Goal: Information Seeking & Learning: Learn about a topic

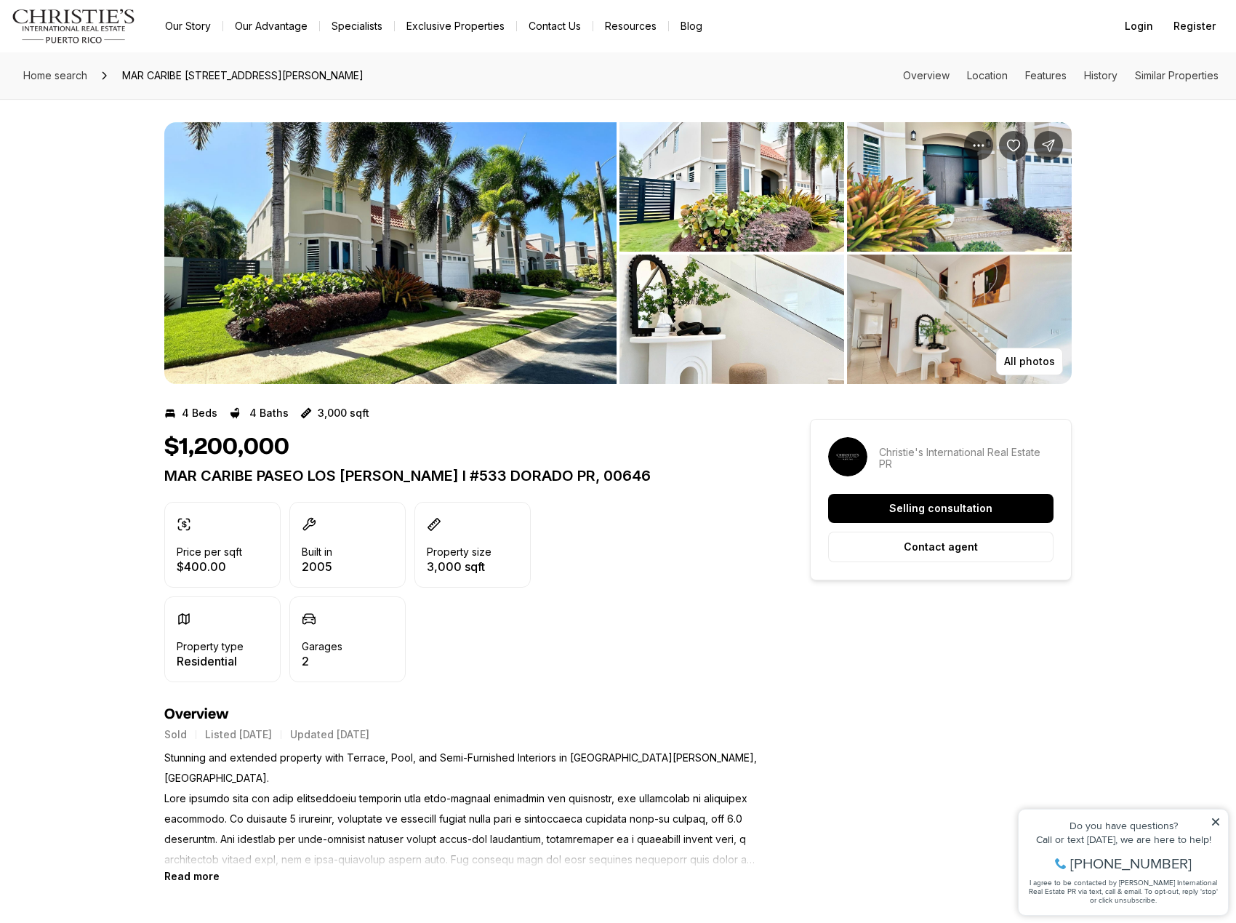
click at [972, 332] on img "View image gallery" at bounding box center [959, 319] width 225 height 129
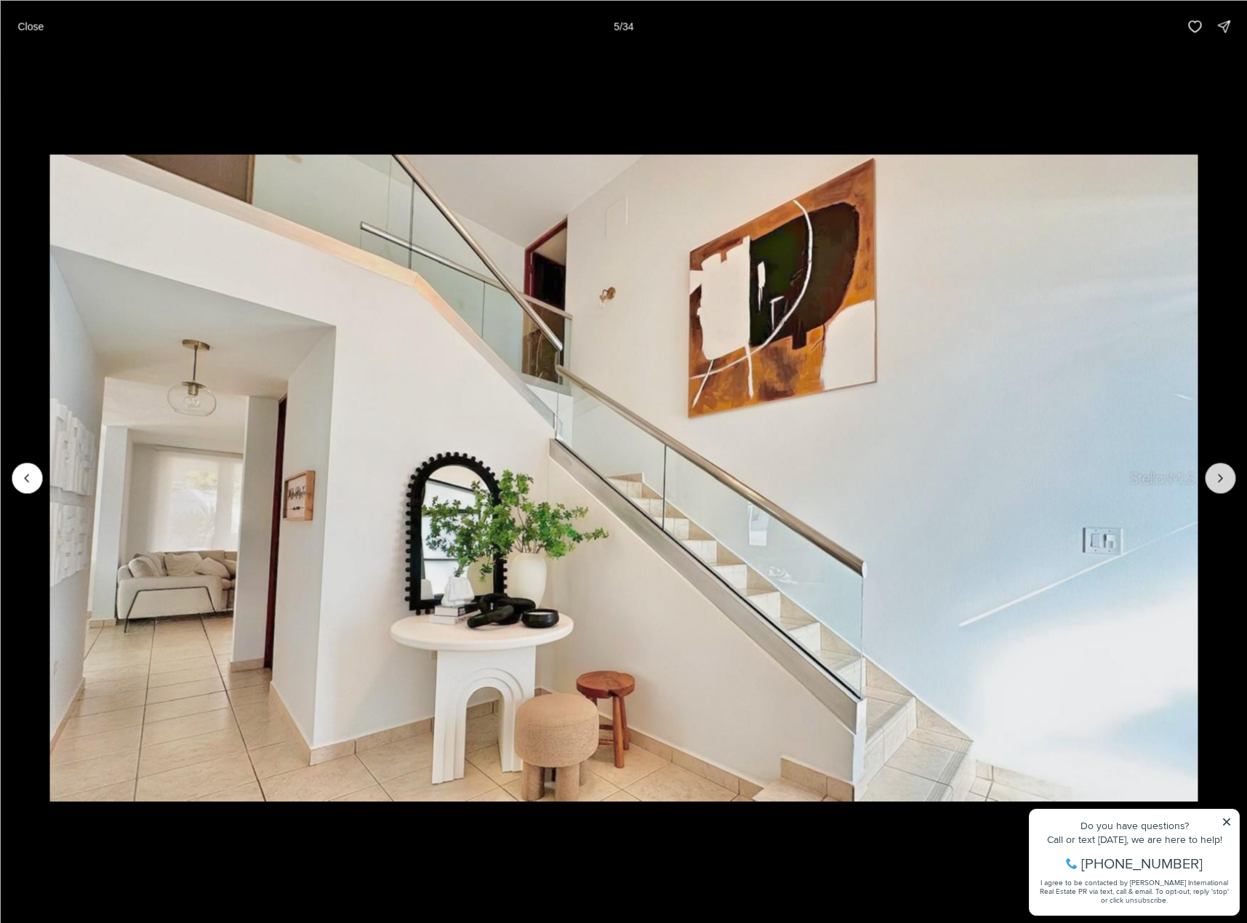
click at [1221, 484] on icon "Next slide" at bounding box center [1220, 478] width 15 height 15
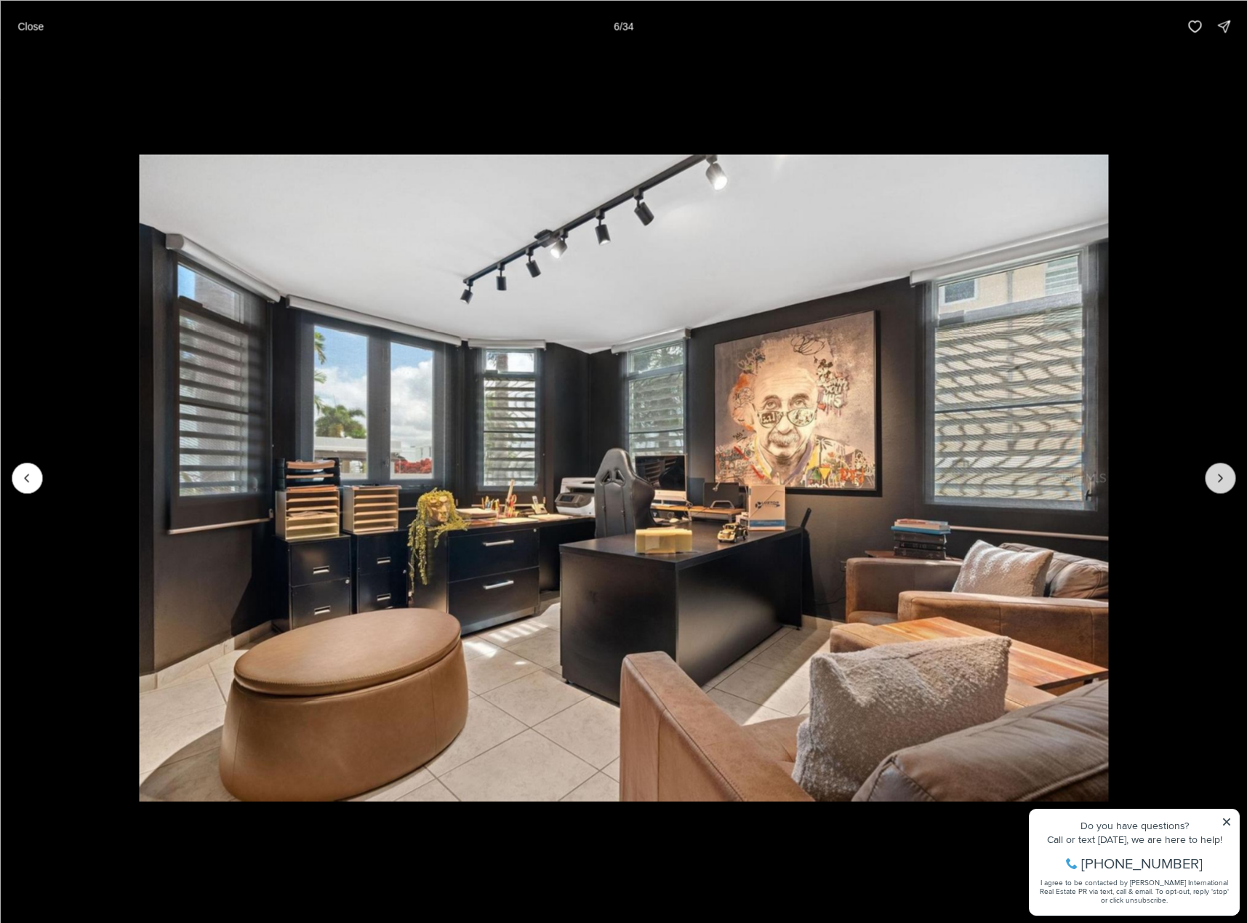
click at [1221, 484] on icon "Next slide" at bounding box center [1220, 478] width 15 height 15
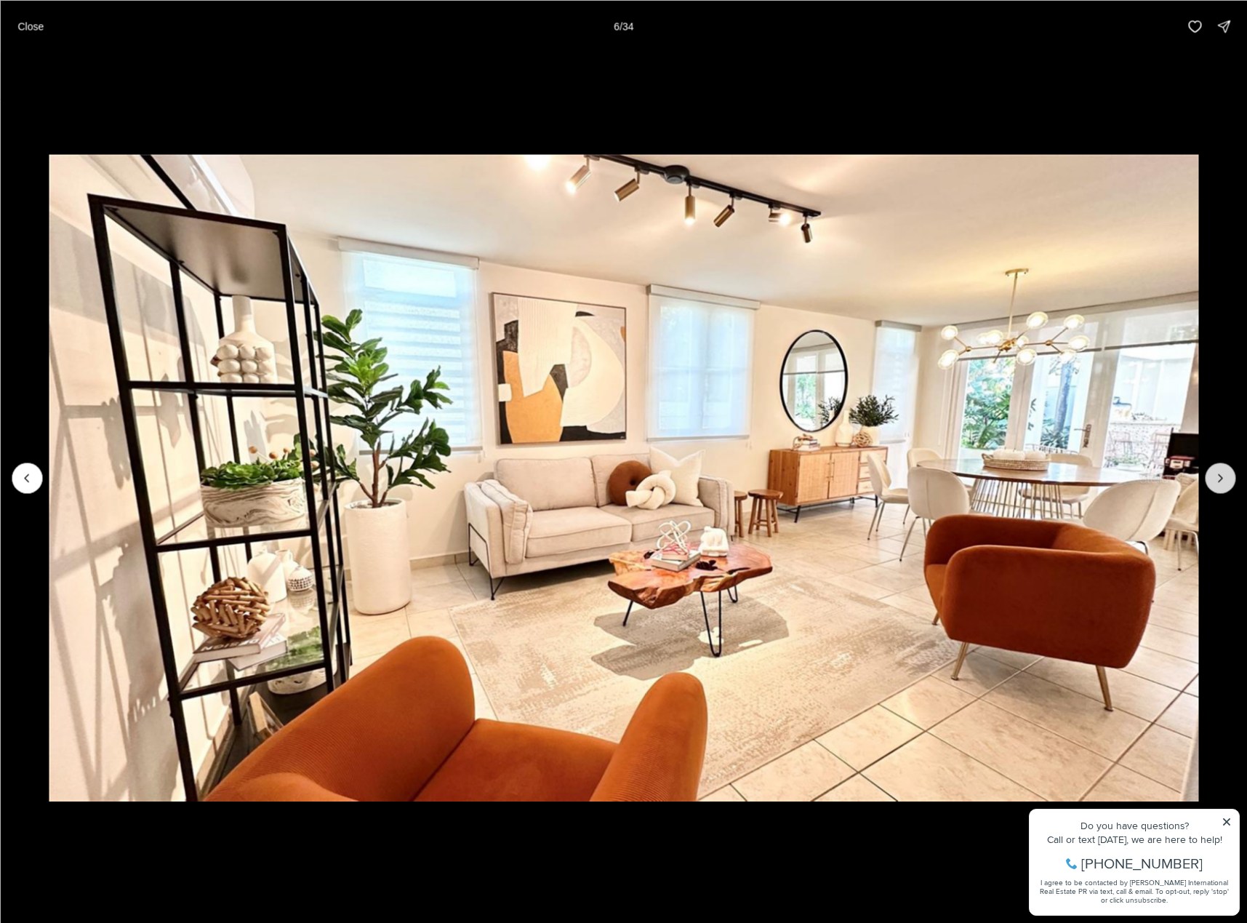
click at [1221, 484] on icon "Next slide" at bounding box center [1220, 478] width 15 height 15
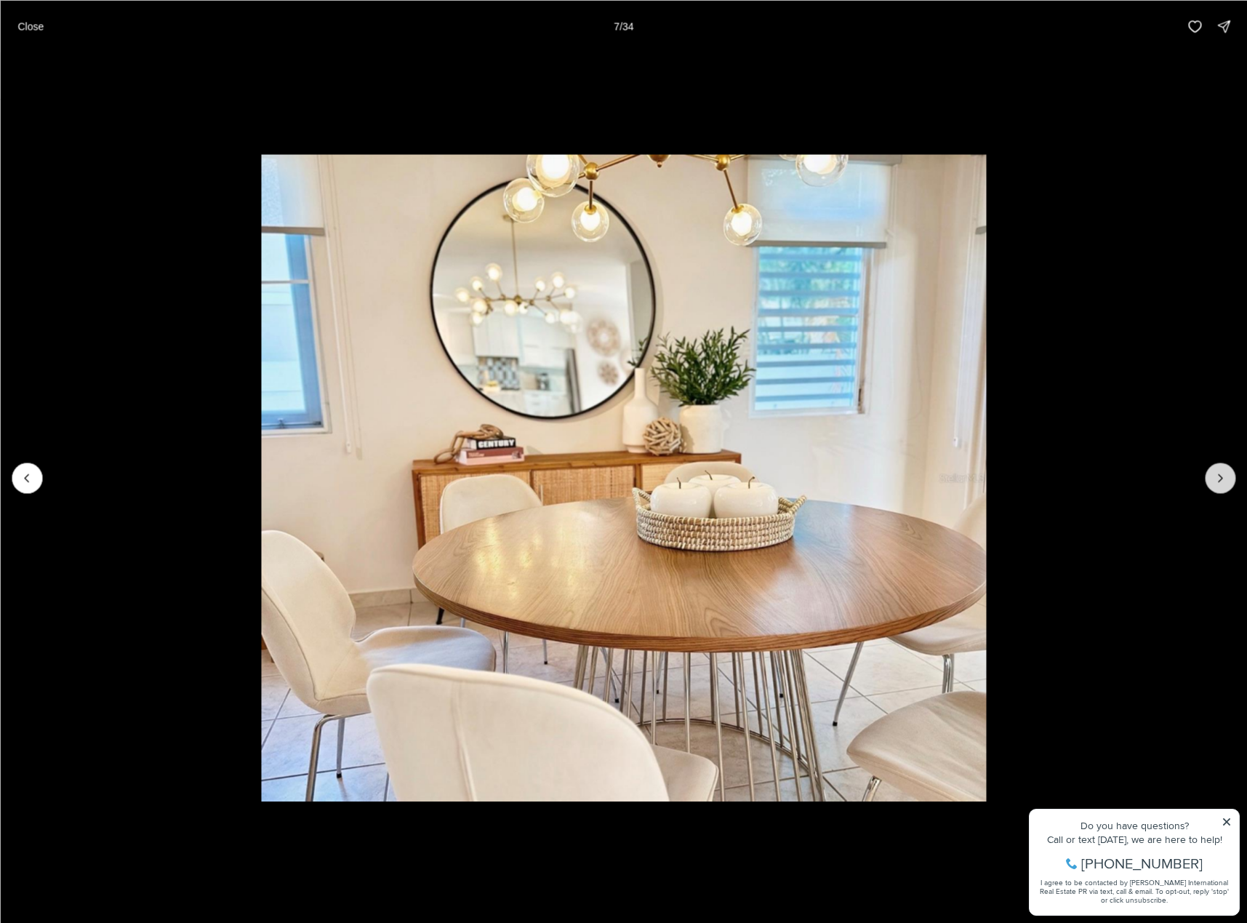
click at [1221, 484] on icon "Next slide" at bounding box center [1220, 478] width 15 height 15
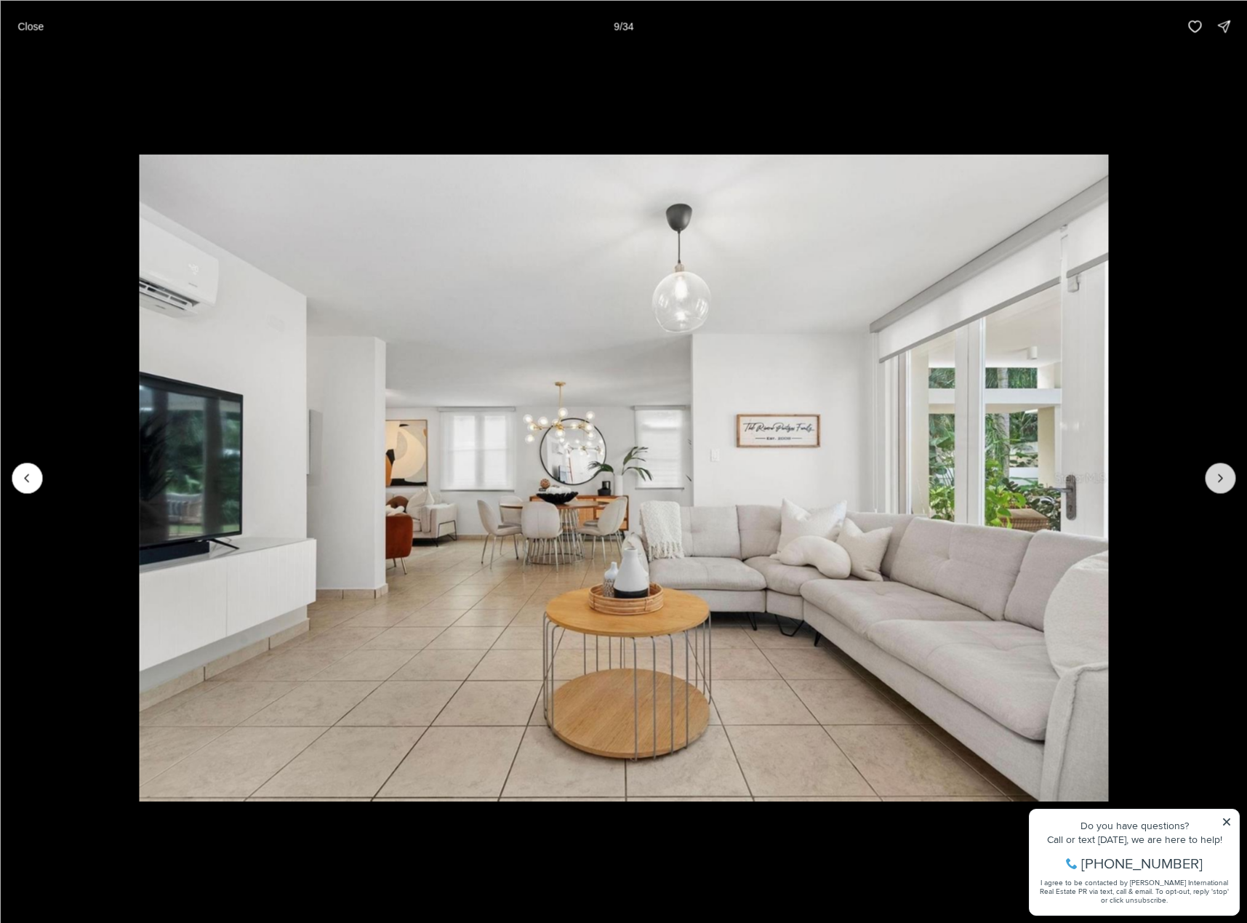
click at [1221, 484] on icon "Next slide" at bounding box center [1220, 478] width 15 height 15
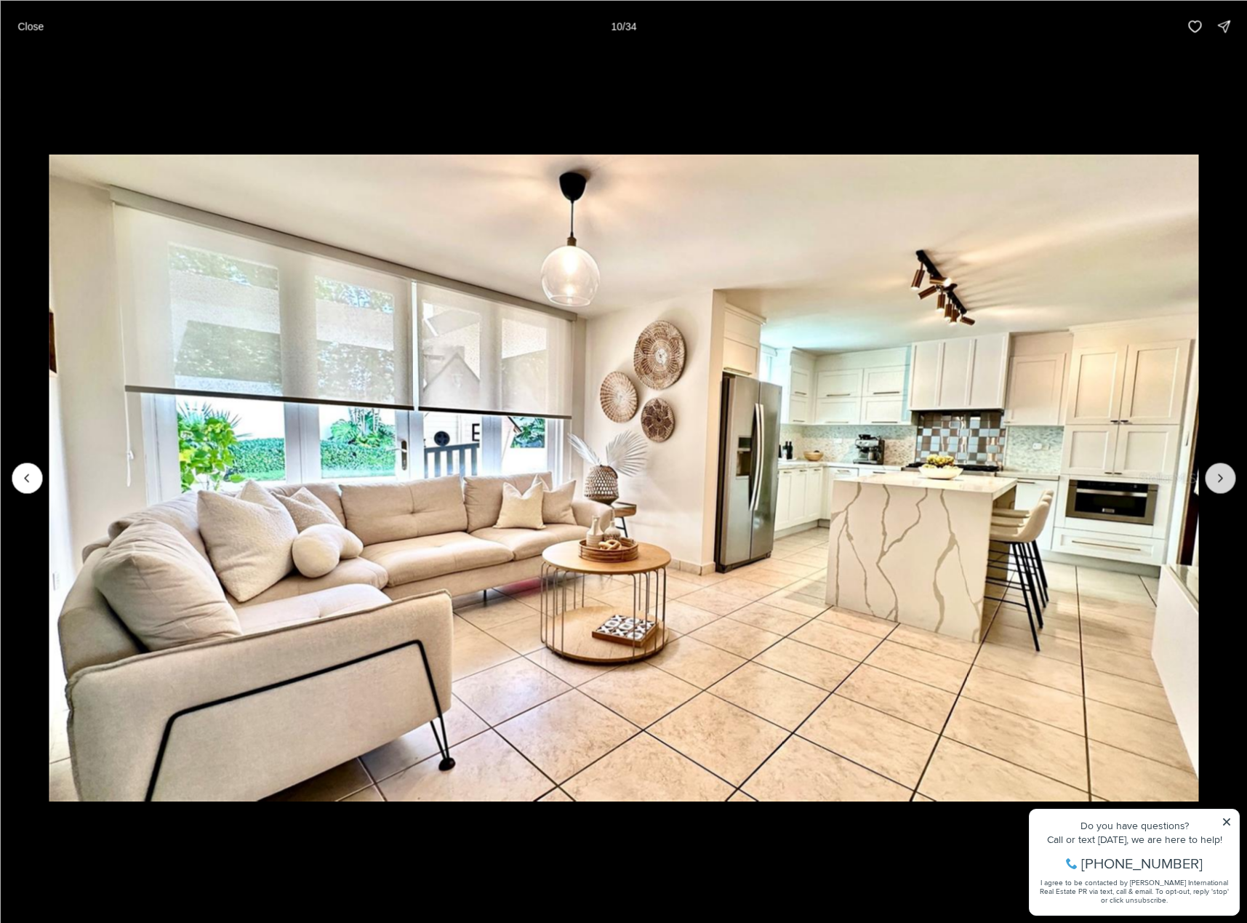
click at [1221, 484] on icon "Next slide" at bounding box center [1220, 478] width 15 height 15
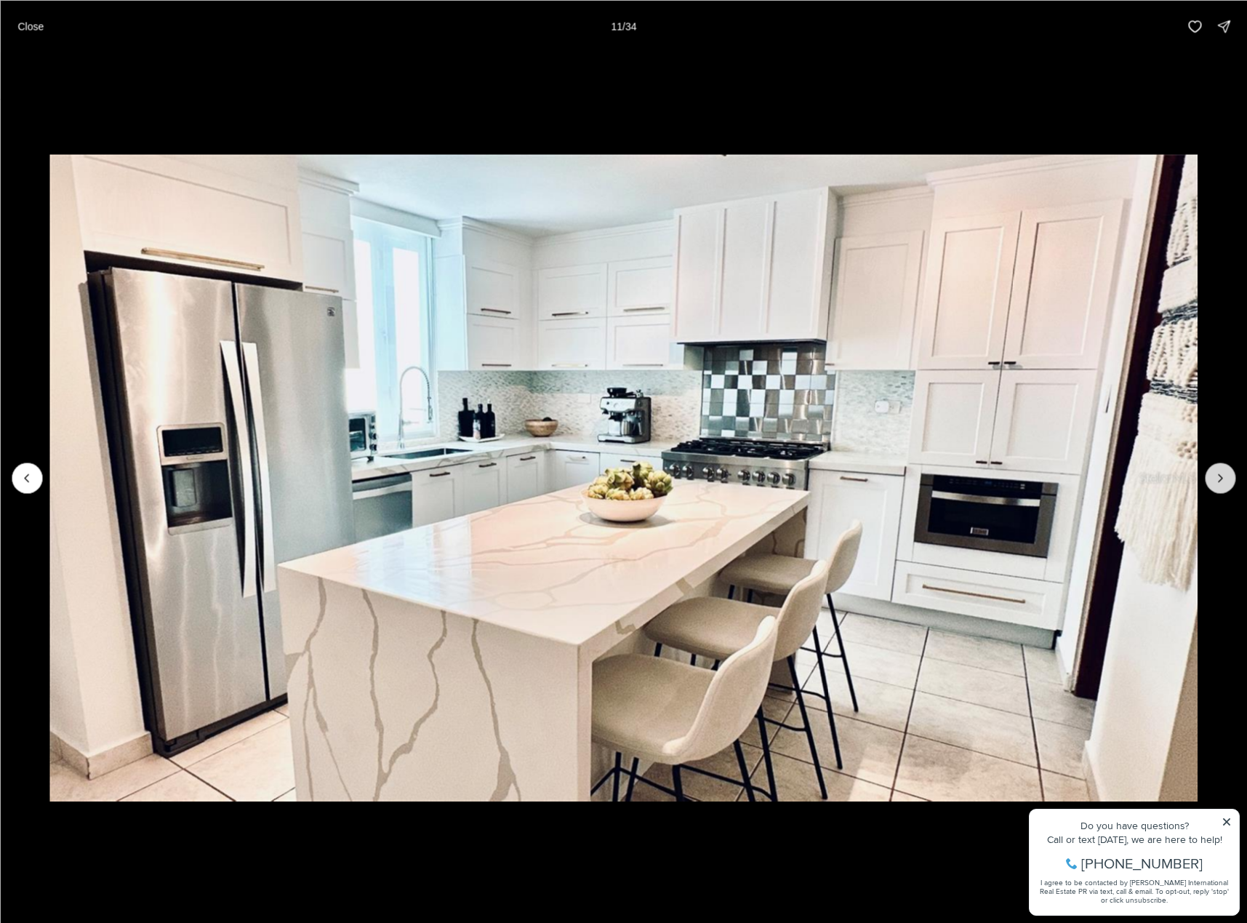
click at [1221, 484] on icon "Next slide" at bounding box center [1220, 478] width 15 height 15
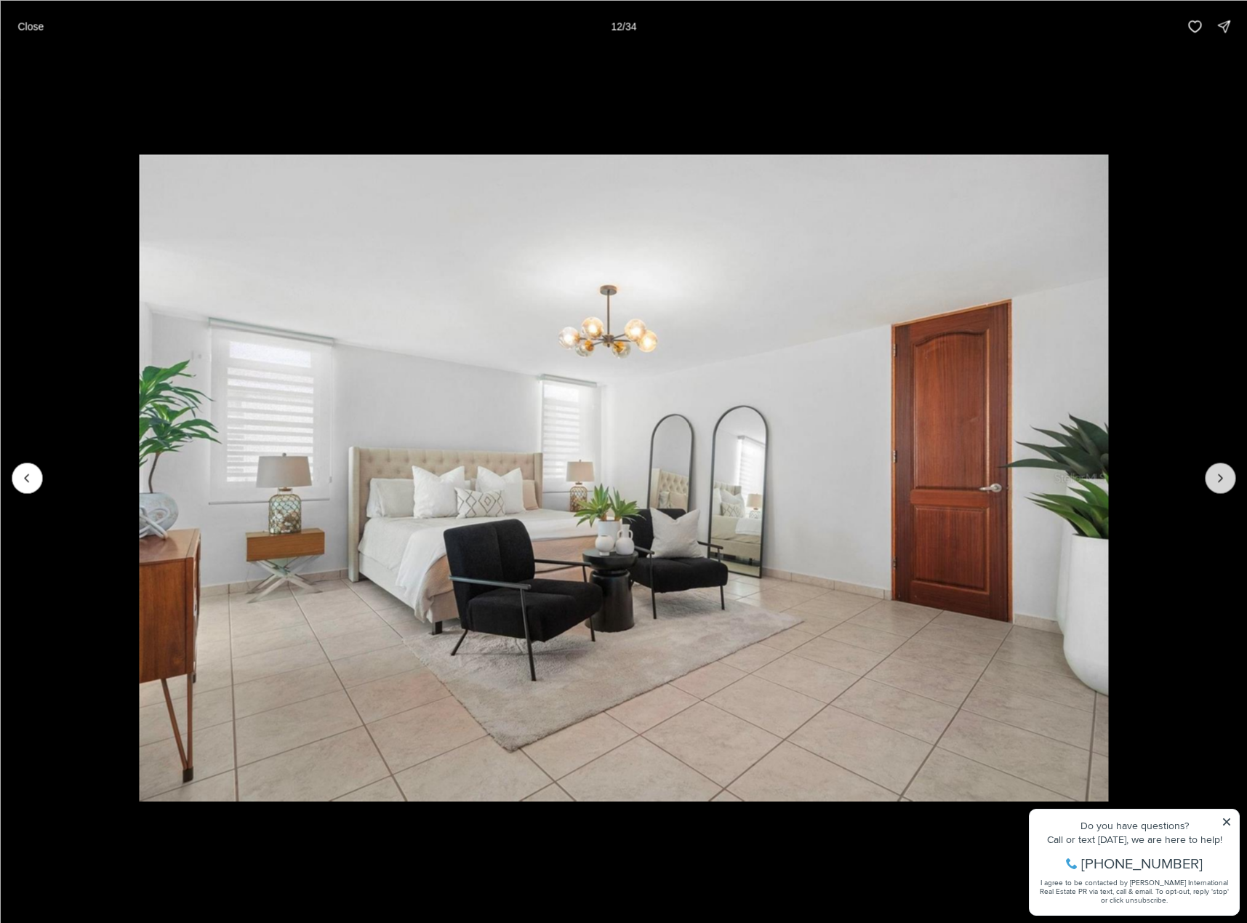
click at [1221, 484] on icon "Next slide" at bounding box center [1220, 478] width 15 height 15
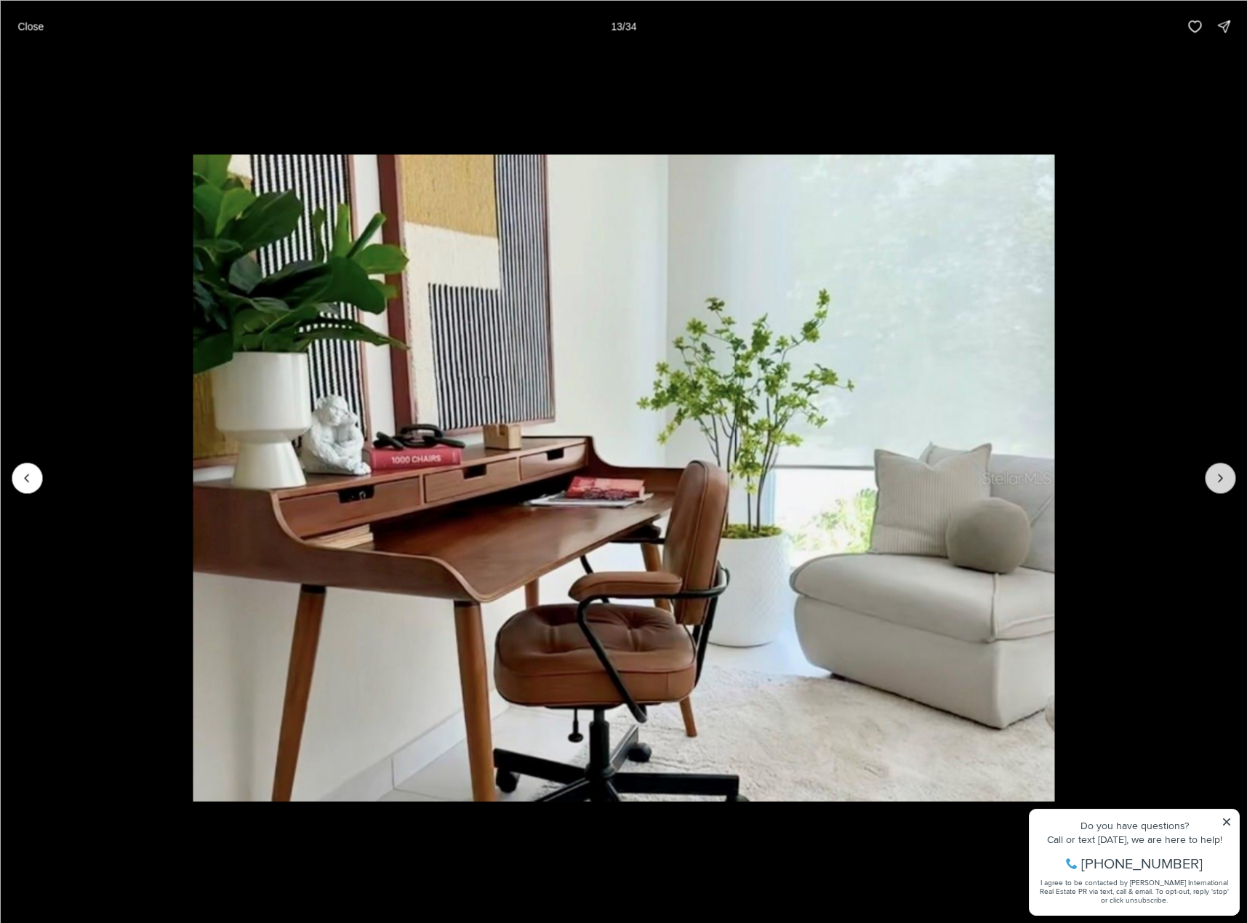
click at [1221, 484] on icon "Next slide" at bounding box center [1220, 478] width 15 height 15
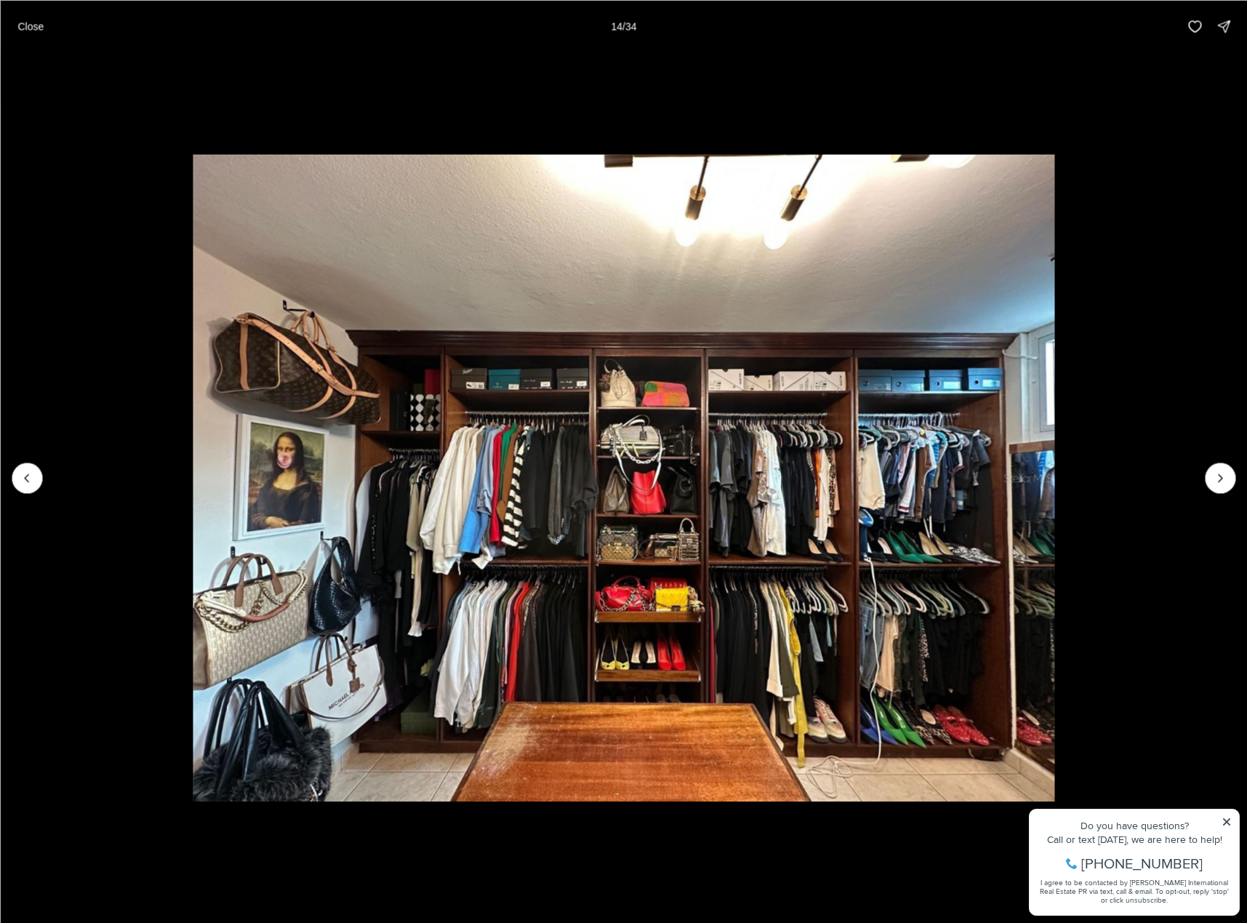
click at [1215, 463] on li "14 of 34" at bounding box center [623, 477] width 1247 height 850
click at [1210, 476] on button "Next slide" at bounding box center [1220, 478] width 31 height 31
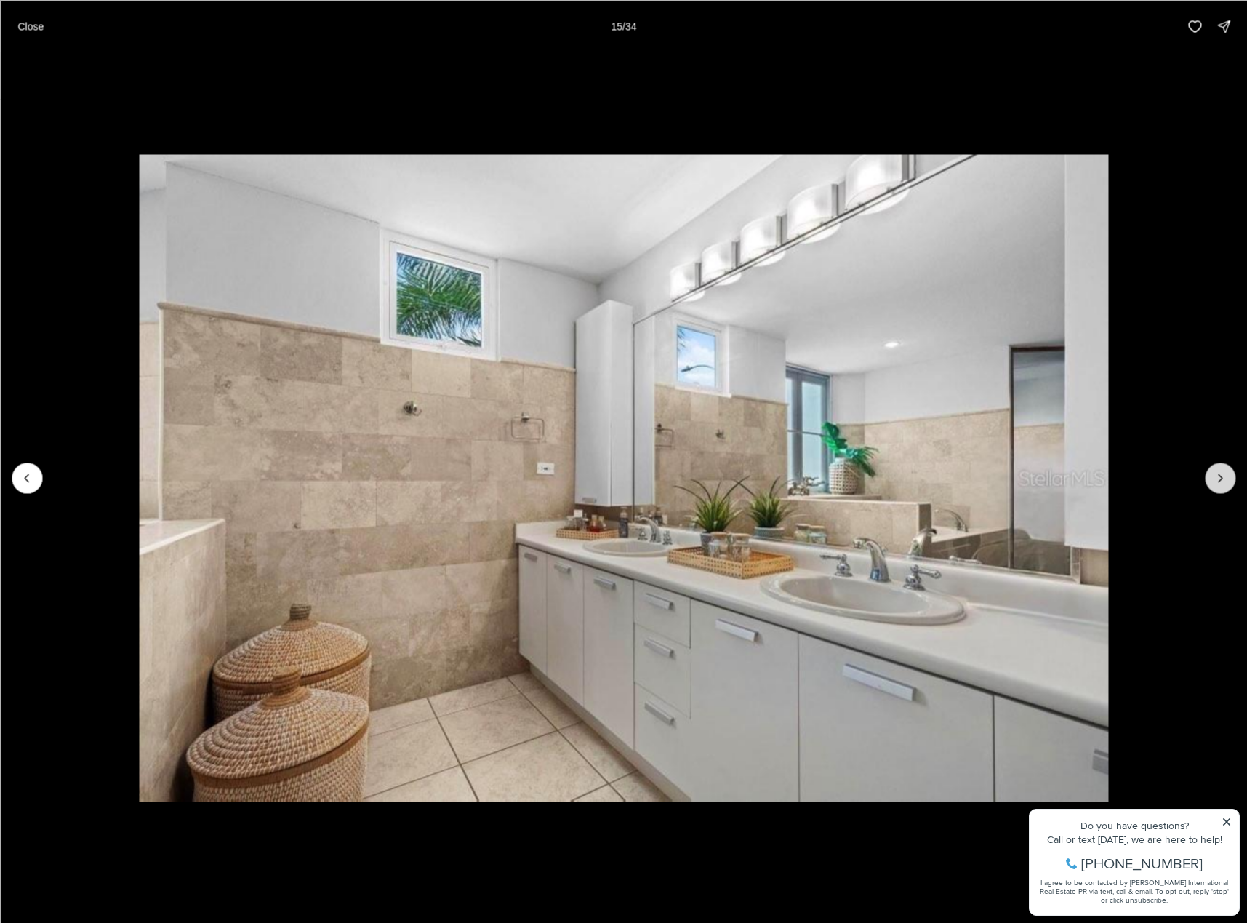
click at [1213, 469] on button "Next slide" at bounding box center [1220, 478] width 31 height 31
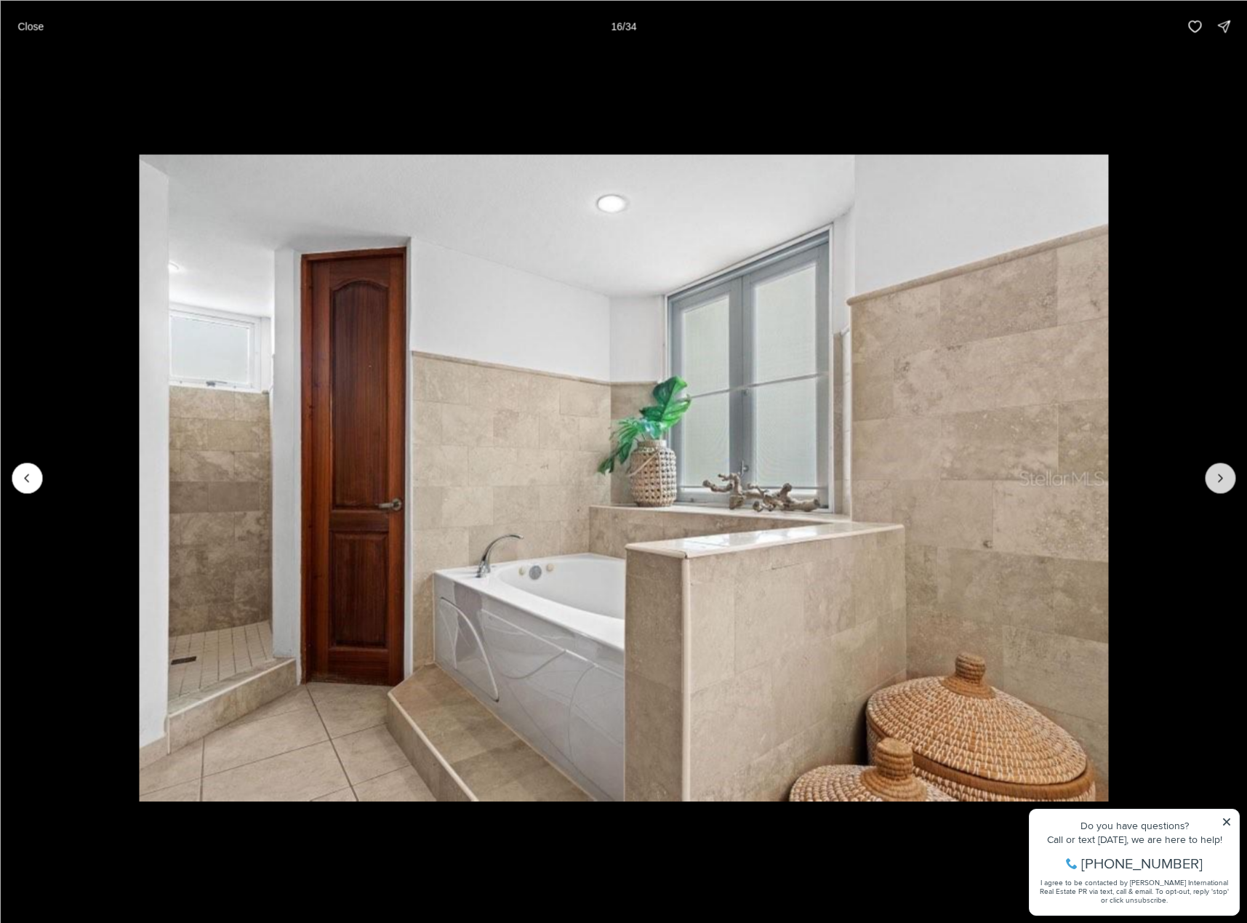
click at [1214, 469] on button "Next slide" at bounding box center [1220, 478] width 31 height 31
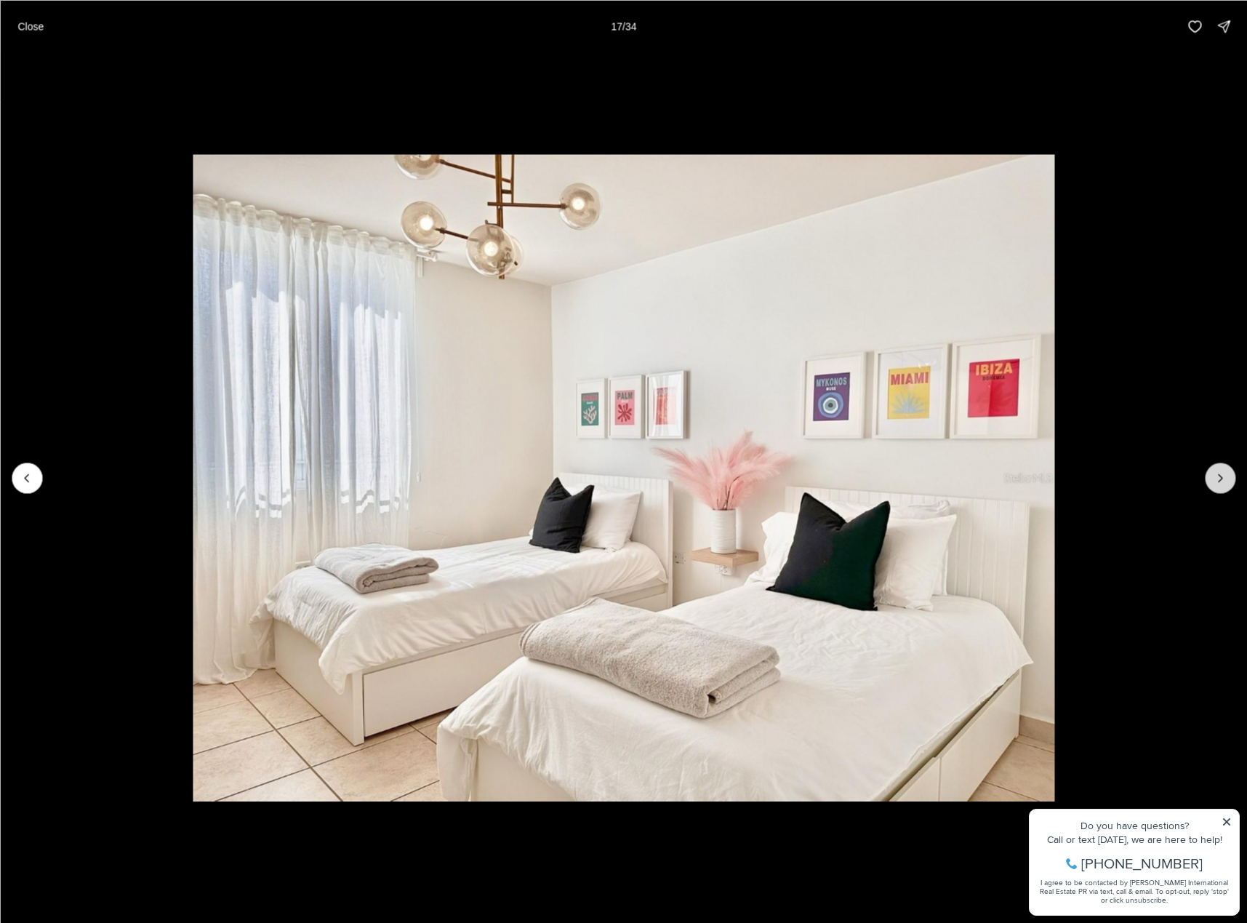
click at [1214, 469] on button "Next slide" at bounding box center [1220, 478] width 31 height 31
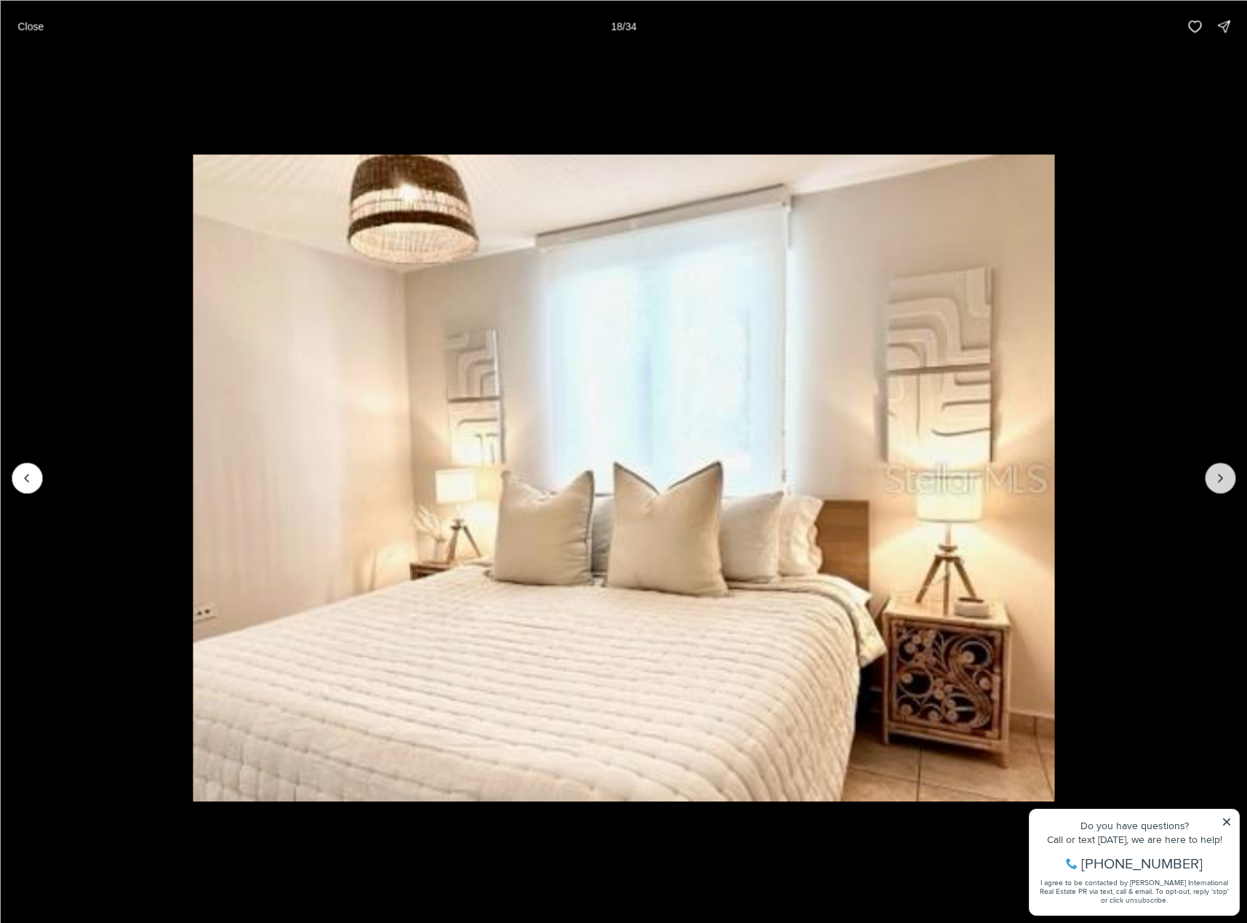
click at [1214, 469] on button "Next slide" at bounding box center [1220, 478] width 31 height 31
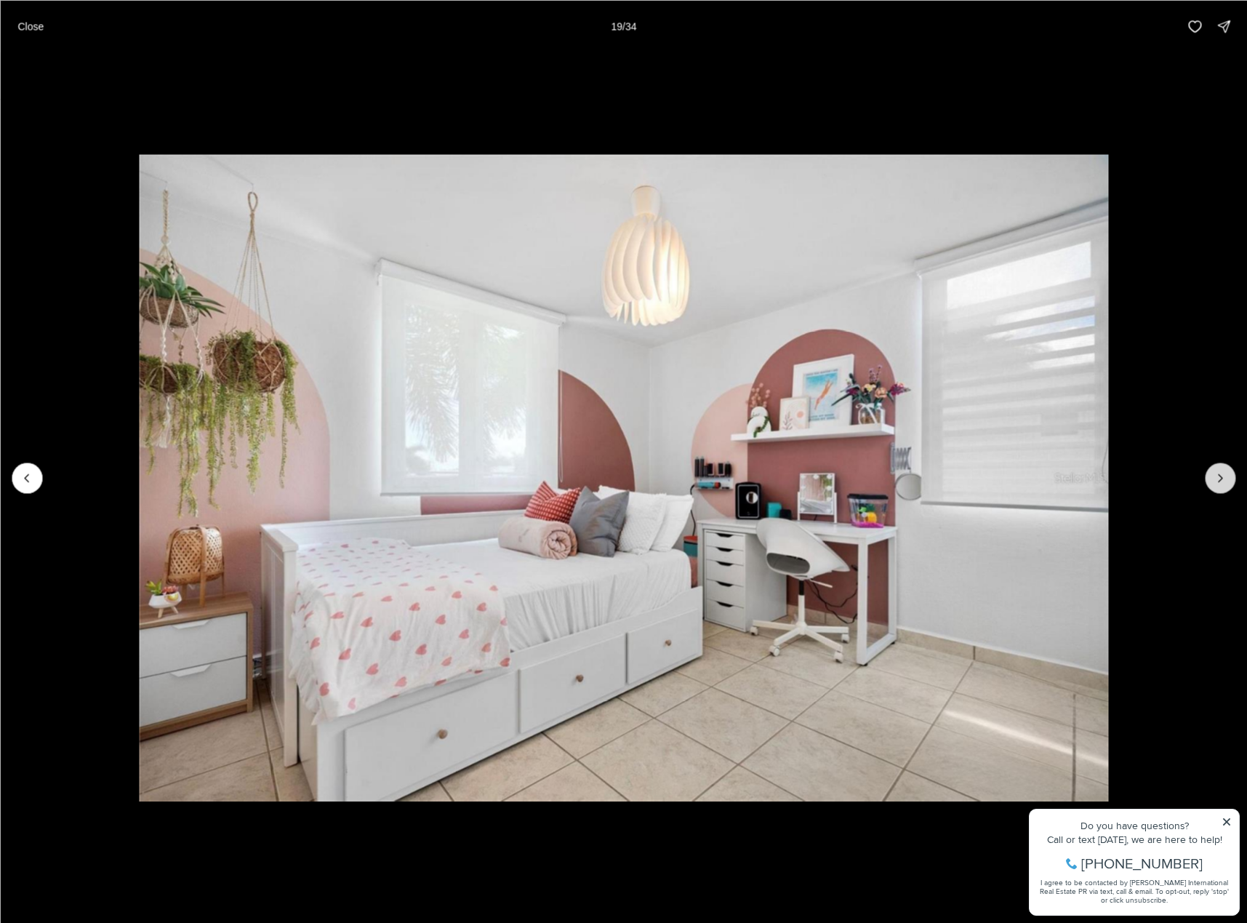
click at [1214, 469] on button "Next slide" at bounding box center [1220, 478] width 31 height 31
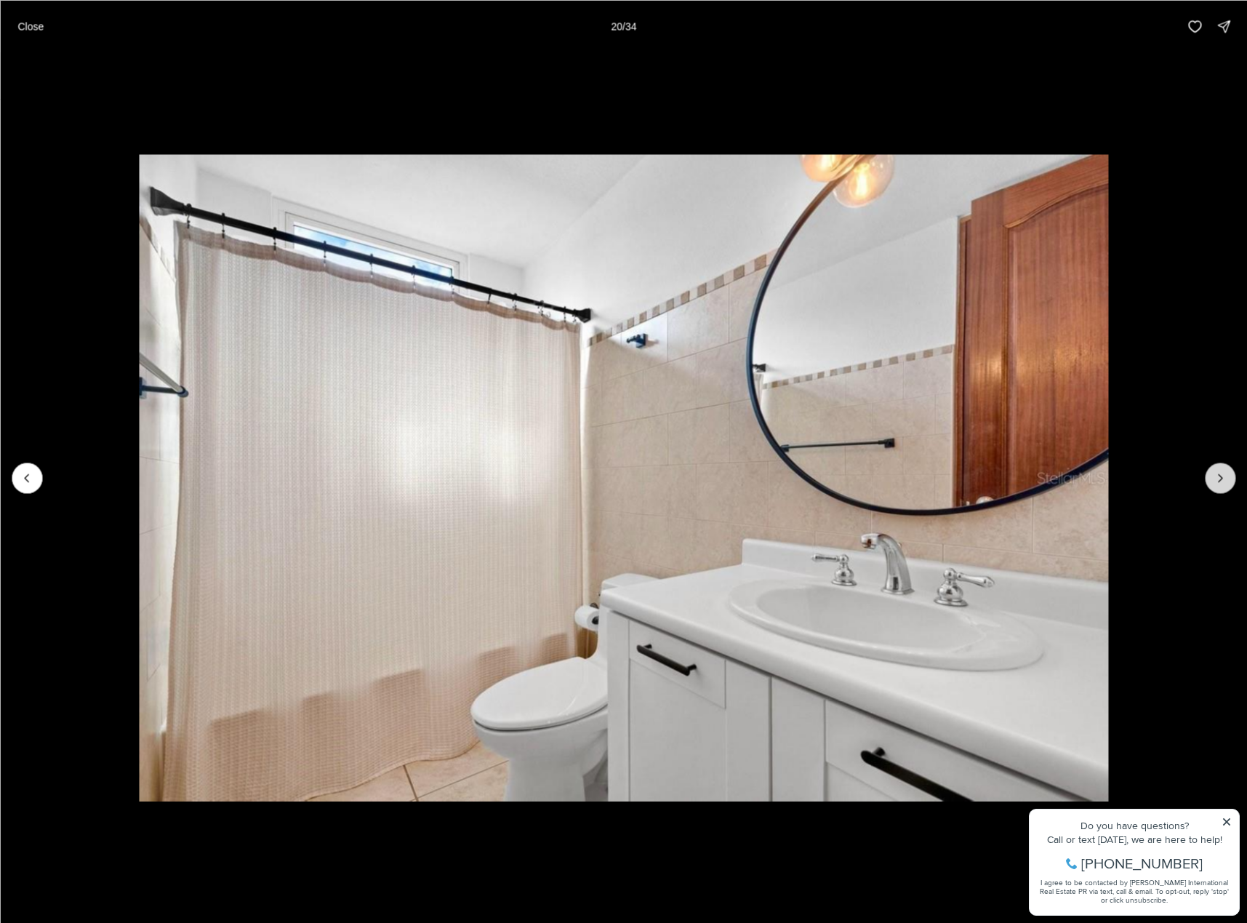
click at [1215, 471] on icon "Next slide" at bounding box center [1220, 478] width 15 height 15
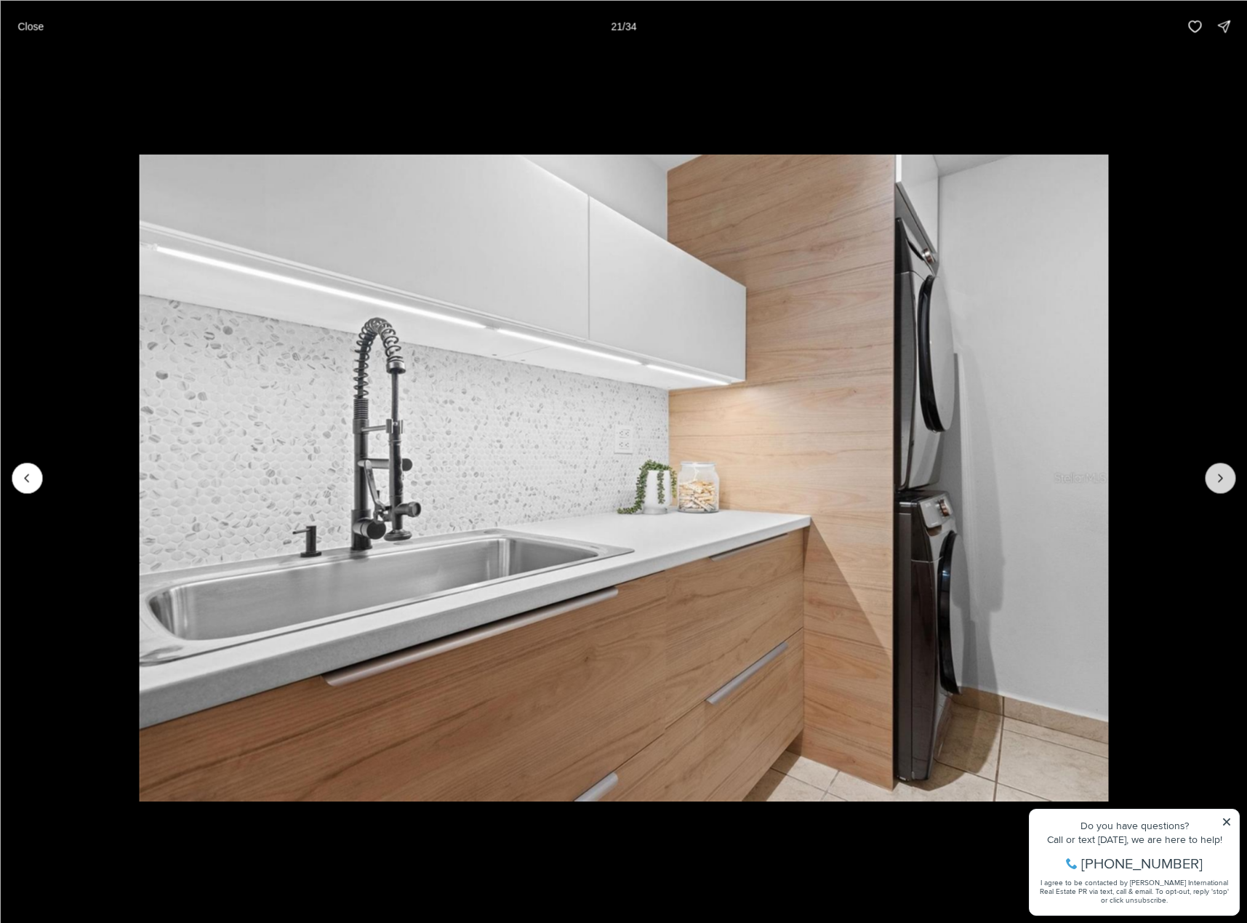
click at [1215, 471] on icon "Next slide" at bounding box center [1220, 478] width 15 height 15
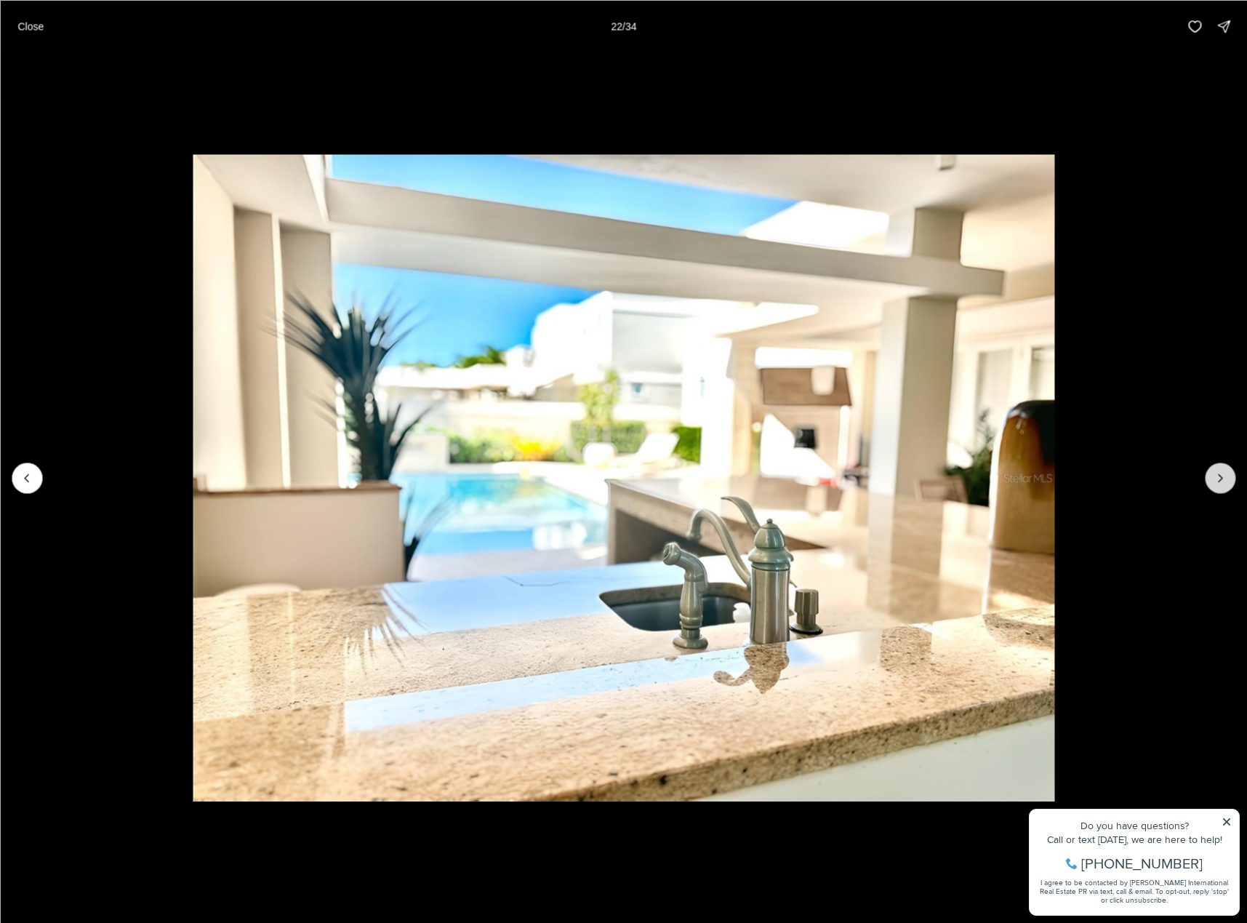
click at [1215, 471] on icon "Next slide" at bounding box center [1220, 478] width 15 height 15
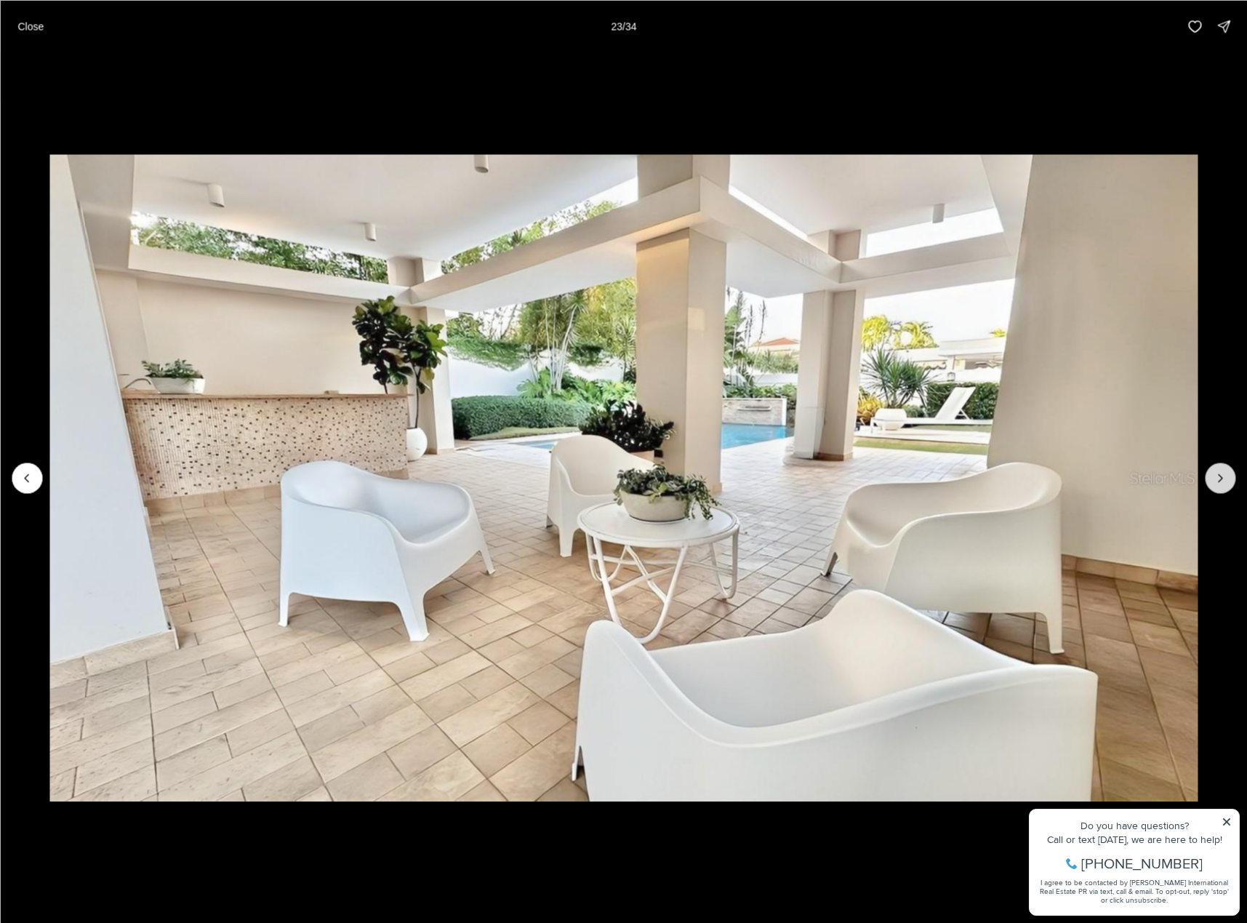
click at [1215, 471] on icon "Next slide" at bounding box center [1220, 478] width 15 height 15
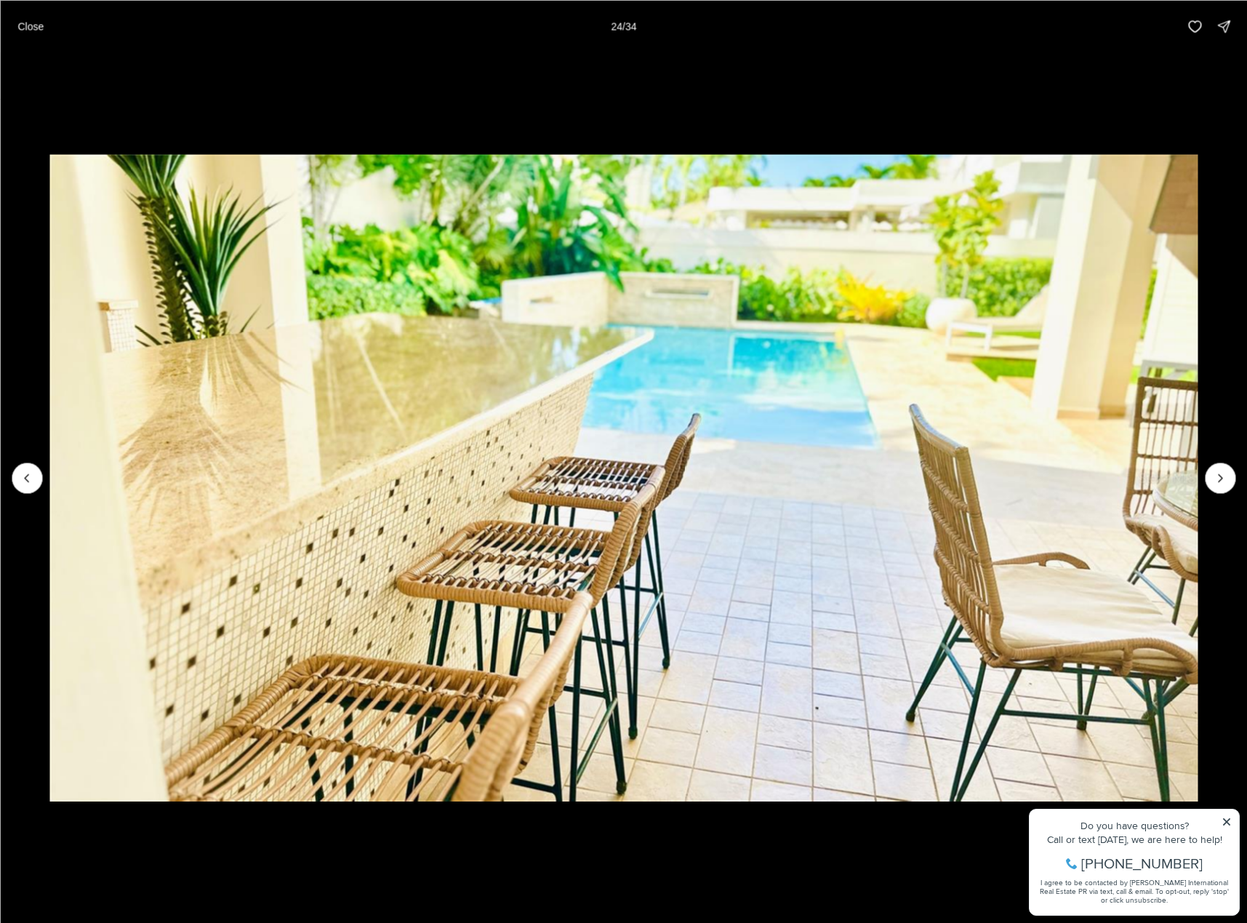
click at [50, 479] on img "24 of 34" at bounding box center [623, 477] width 1148 height 646
click at [45, 481] on li "24 of 34" at bounding box center [623, 477] width 1247 height 850
click at [31, 486] on button "Previous slide" at bounding box center [27, 478] width 31 height 31
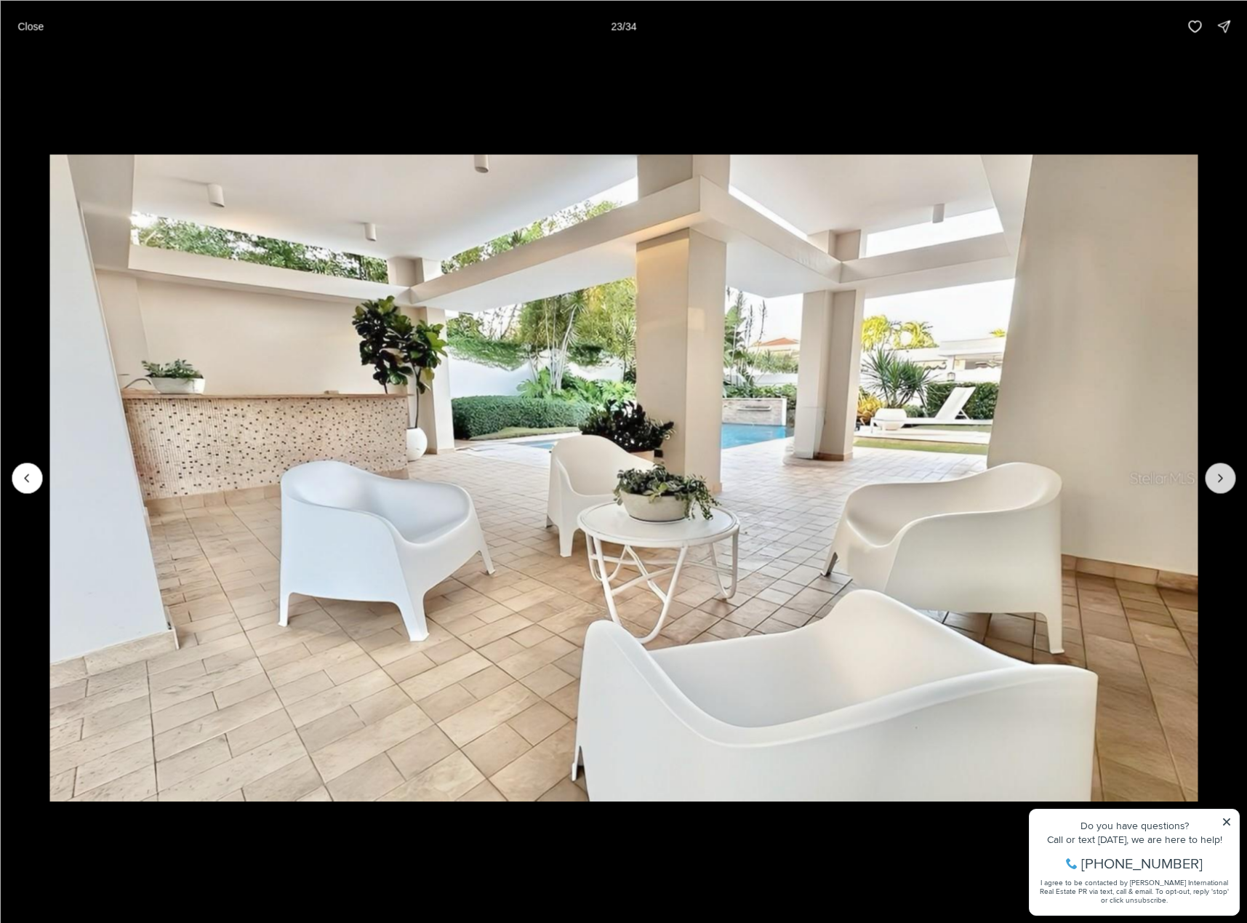
click at [1221, 479] on icon "Next slide" at bounding box center [1220, 478] width 15 height 15
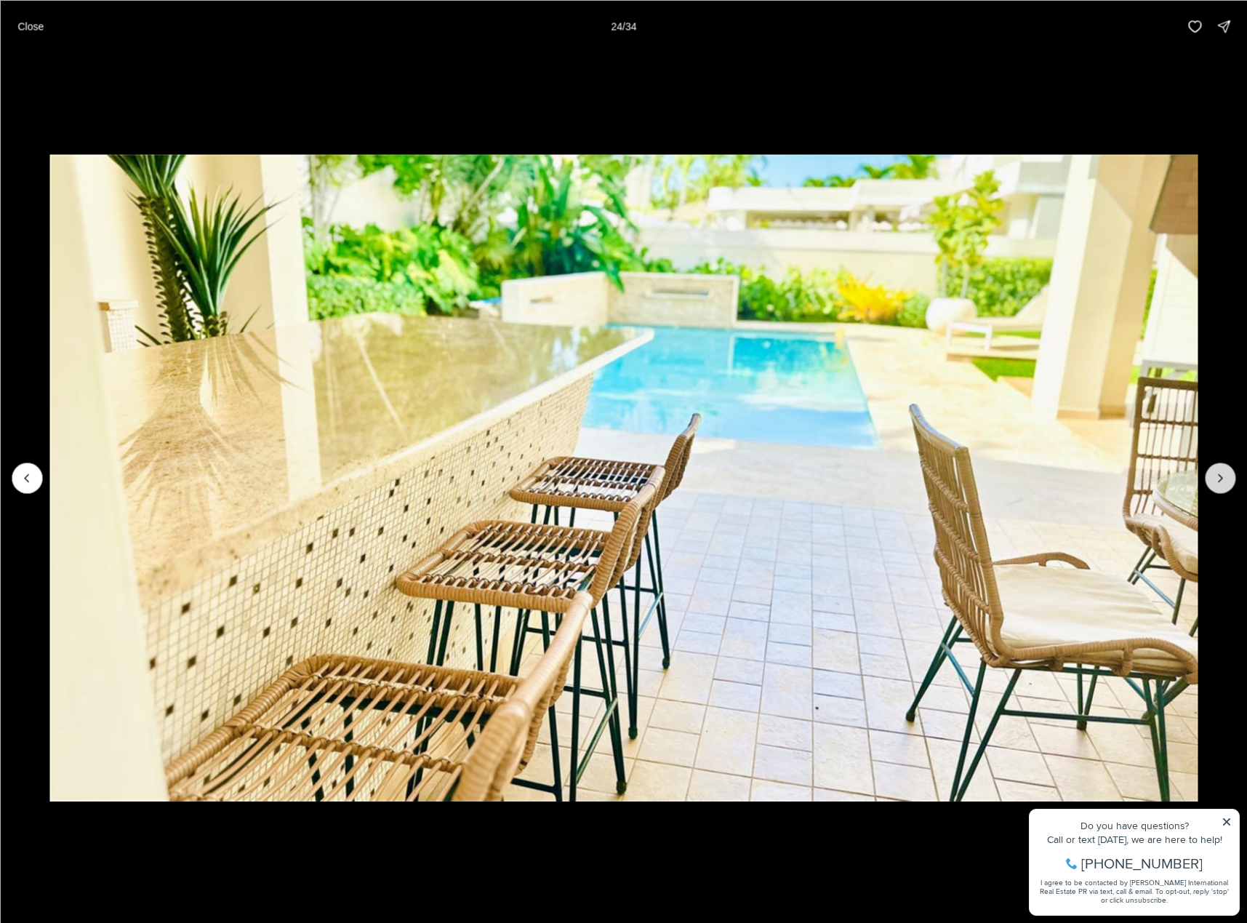
click at [1220, 478] on icon "Next slide" at bounding box center [1220, 478] width 15 height 15
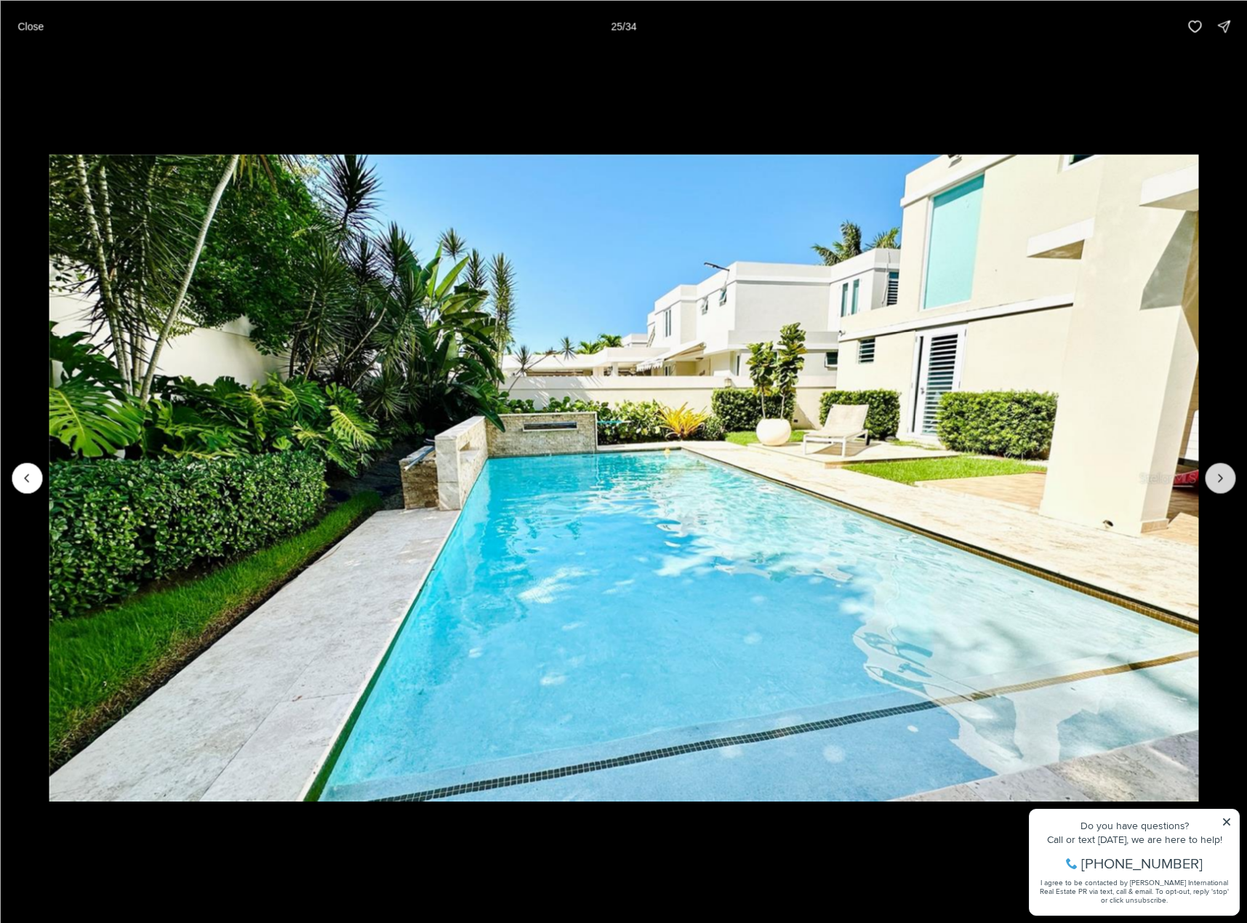
click at [1219, 478] on icon "Next slide" at bounding box center [1220, 478] width 15 height 15
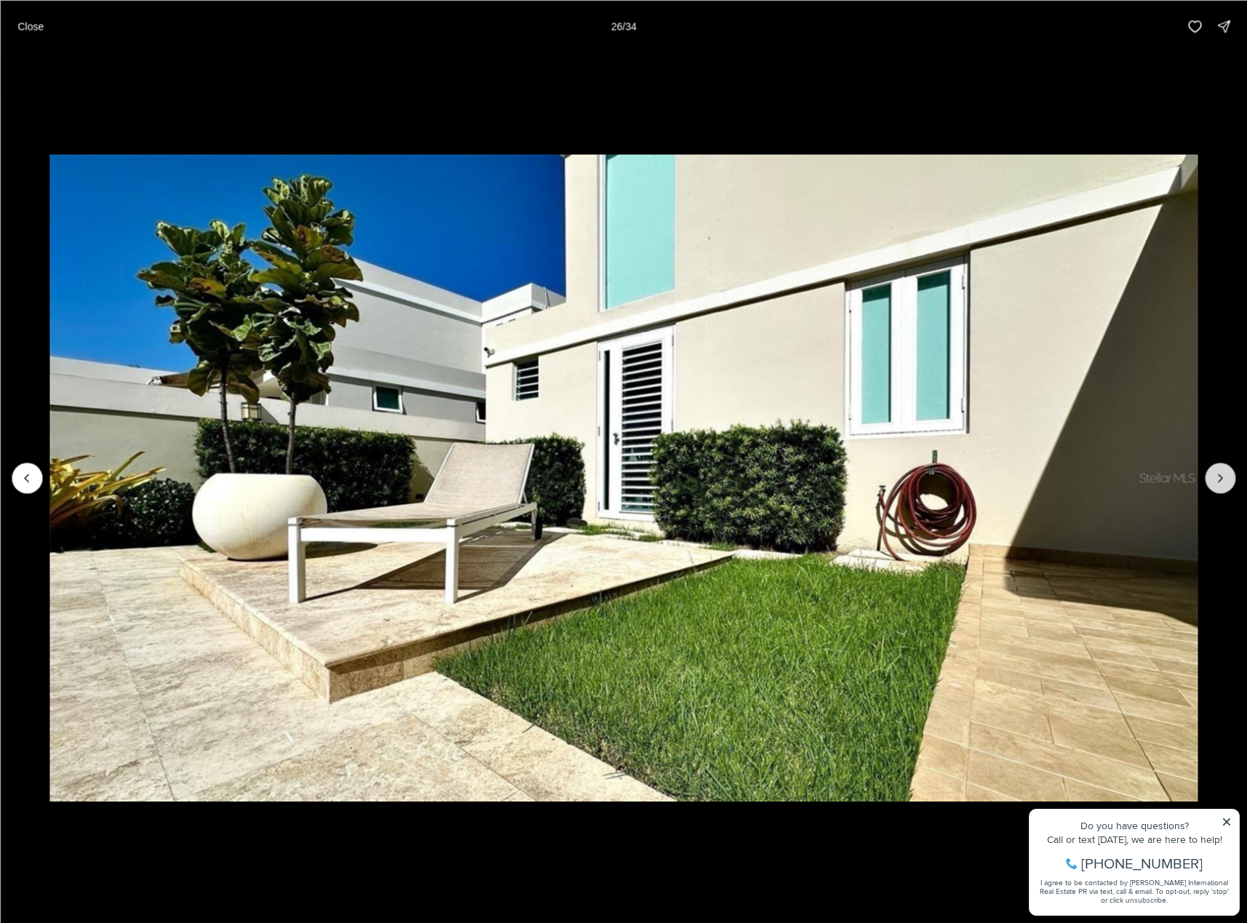
click at [1219, 477] on icon "Next slide" at bounding box center [1220, 478] width 15 height 15
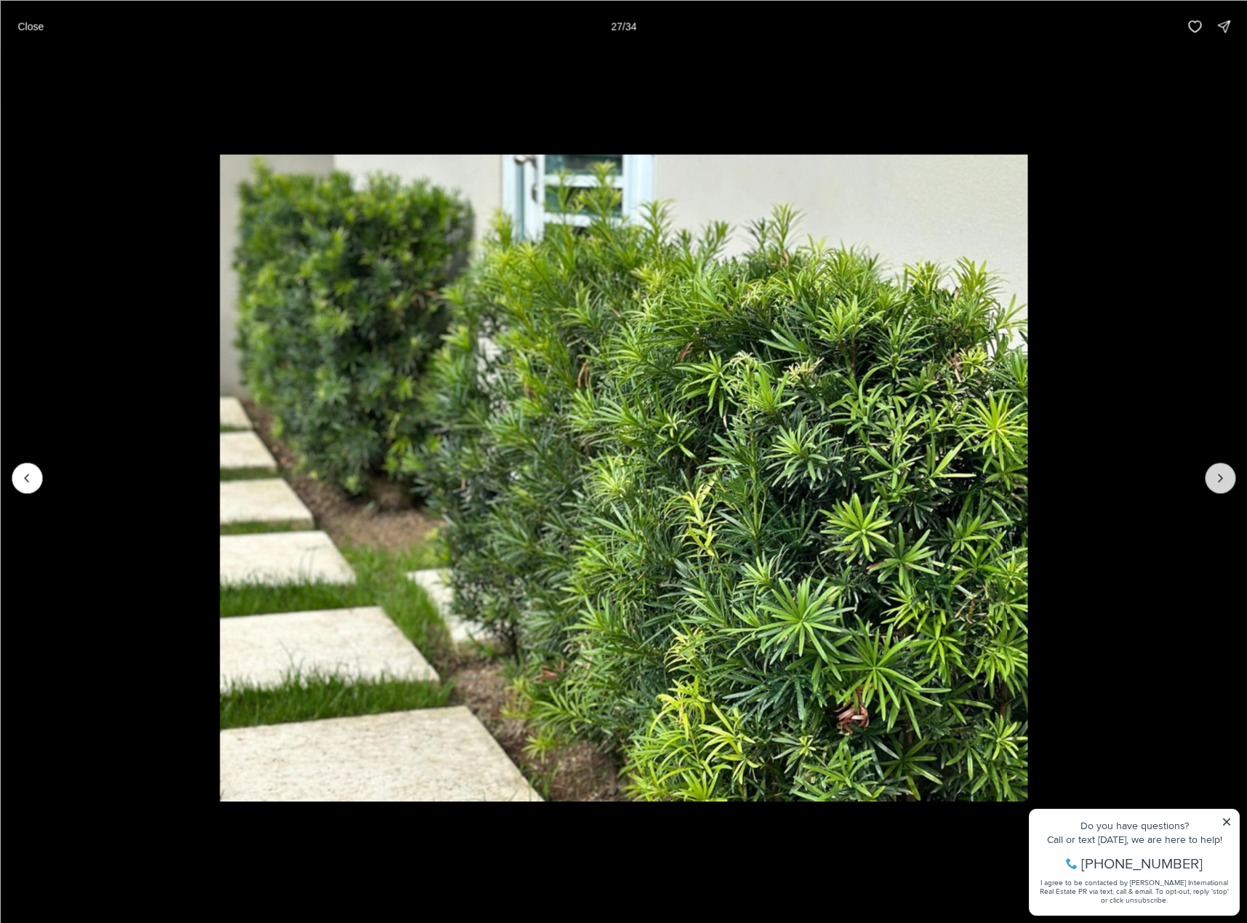
click at [1219, 477] on icon "Next slide" at bounding box center [1220, 478] width 15 height 15
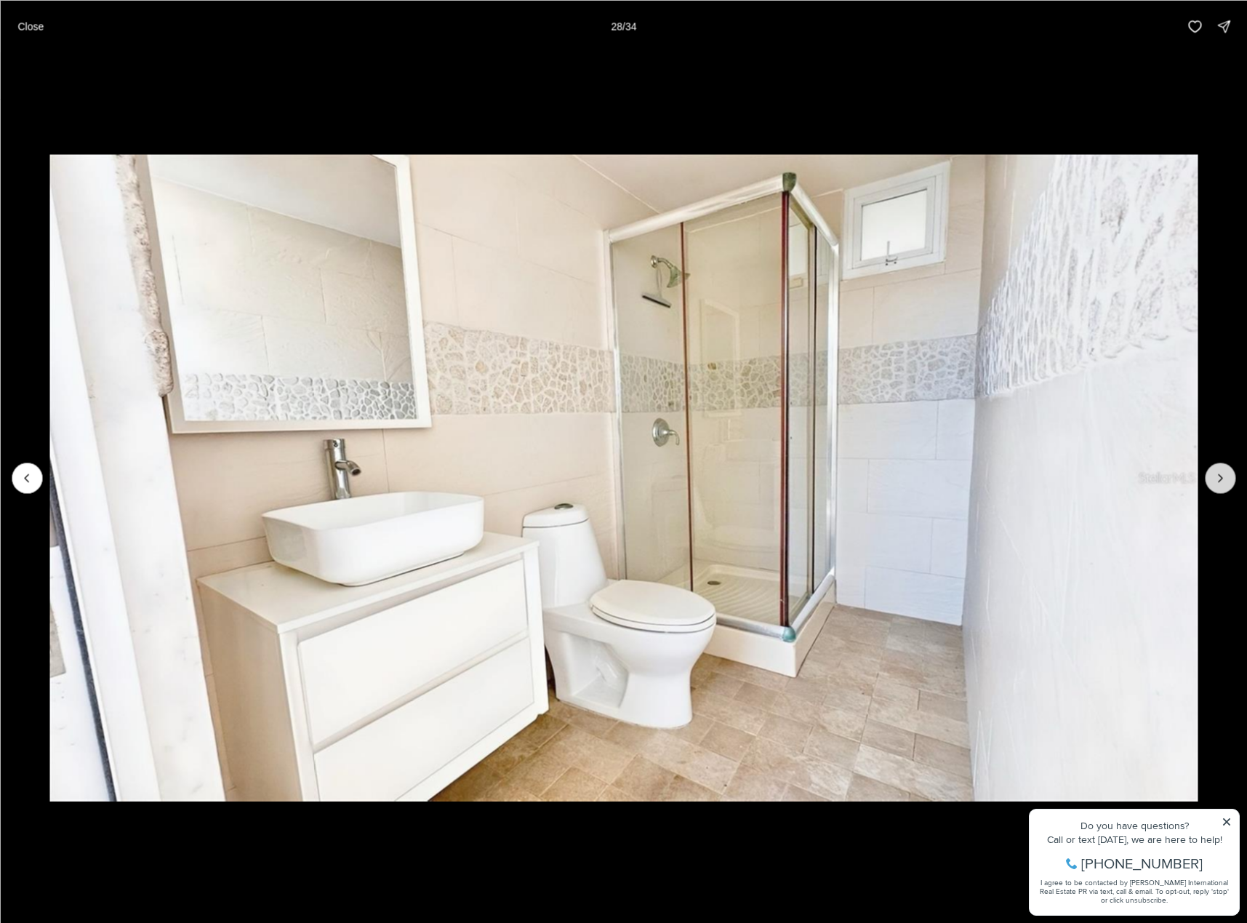
click at [1216, 473] on icon "Next slide" at bounding box center [1220, 478] width 15 height 15
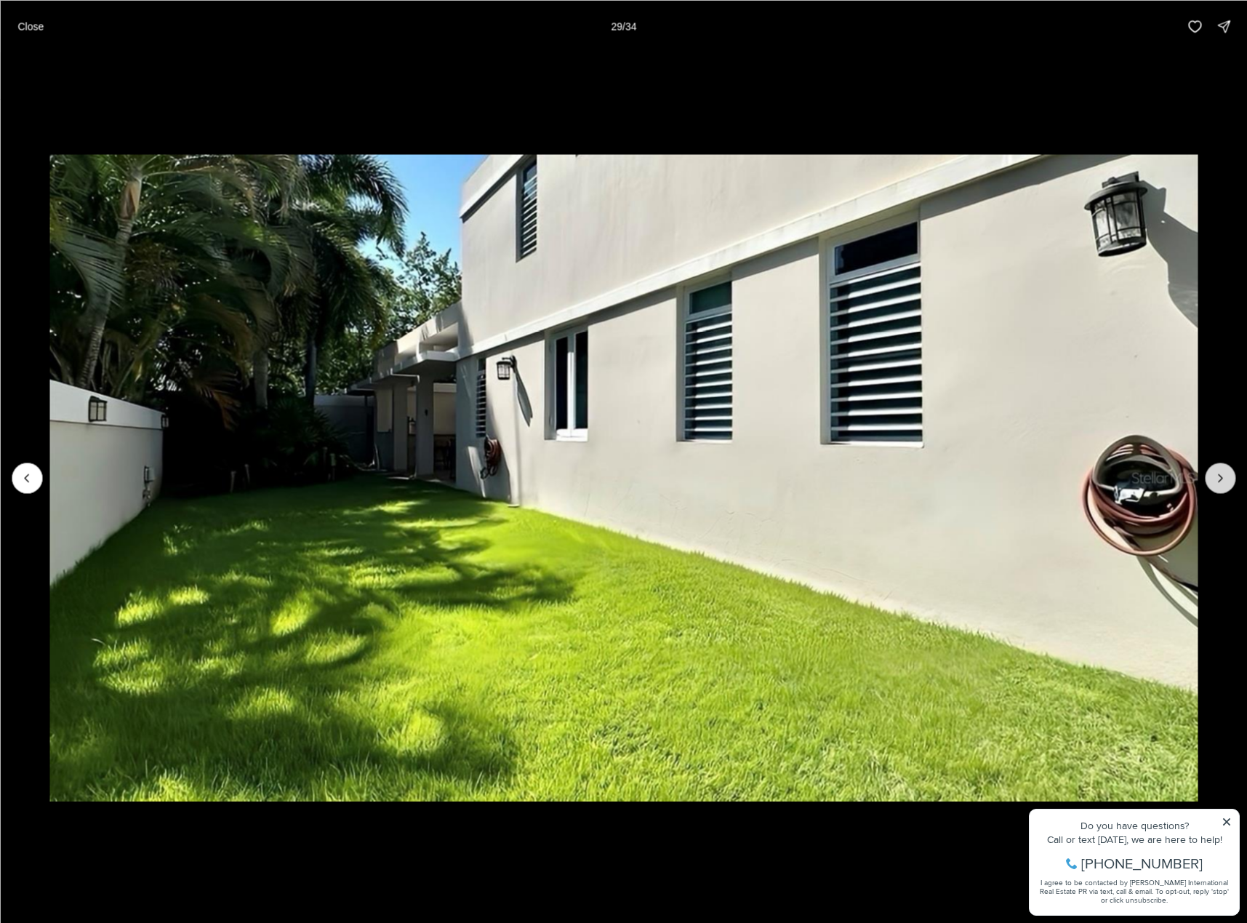
click at [1216, 473] on icon "Next slide" at bounding box center [1220, 478] width 15 height 15
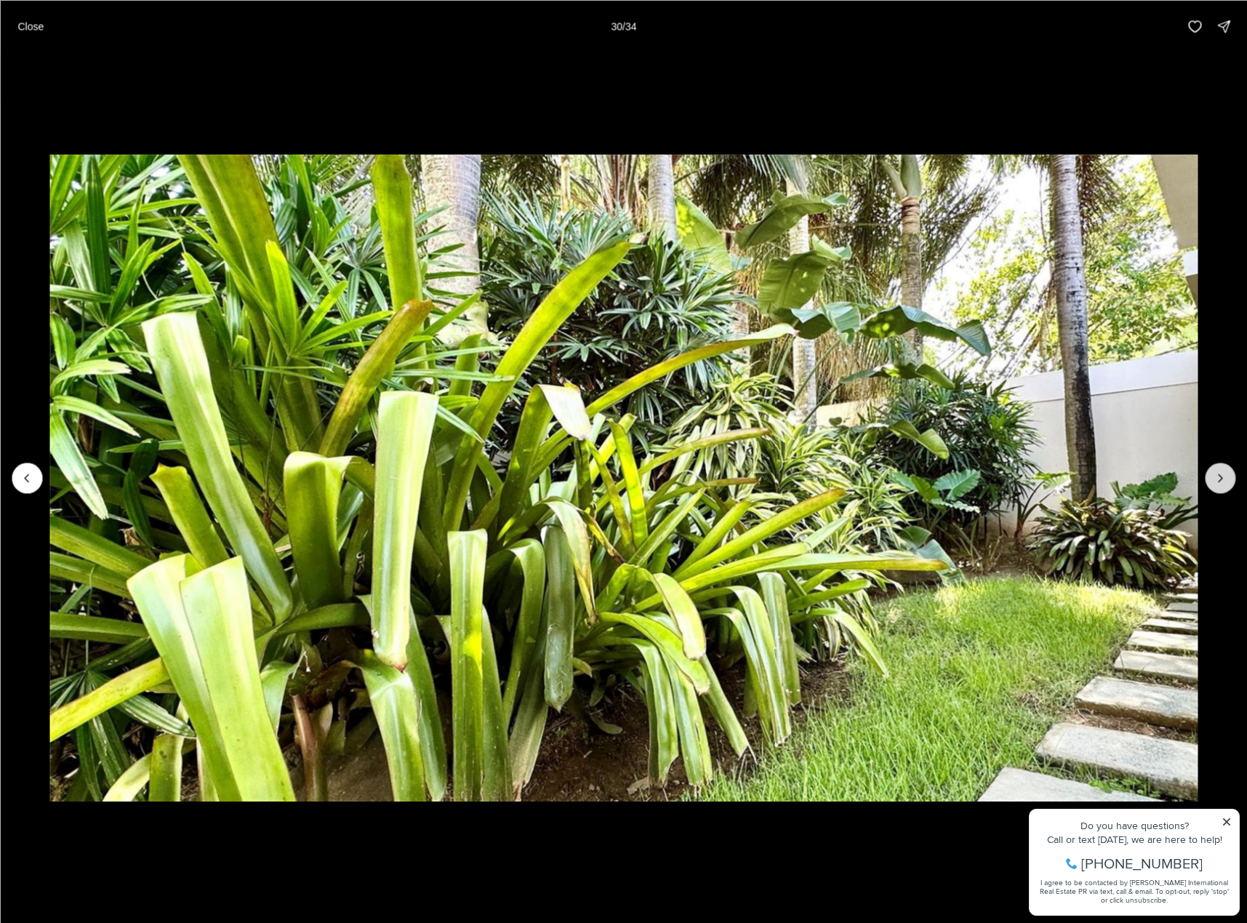
click at [1216, 476] on icon "Next slide" at bounding box center [1220, 478] width 15 height 15
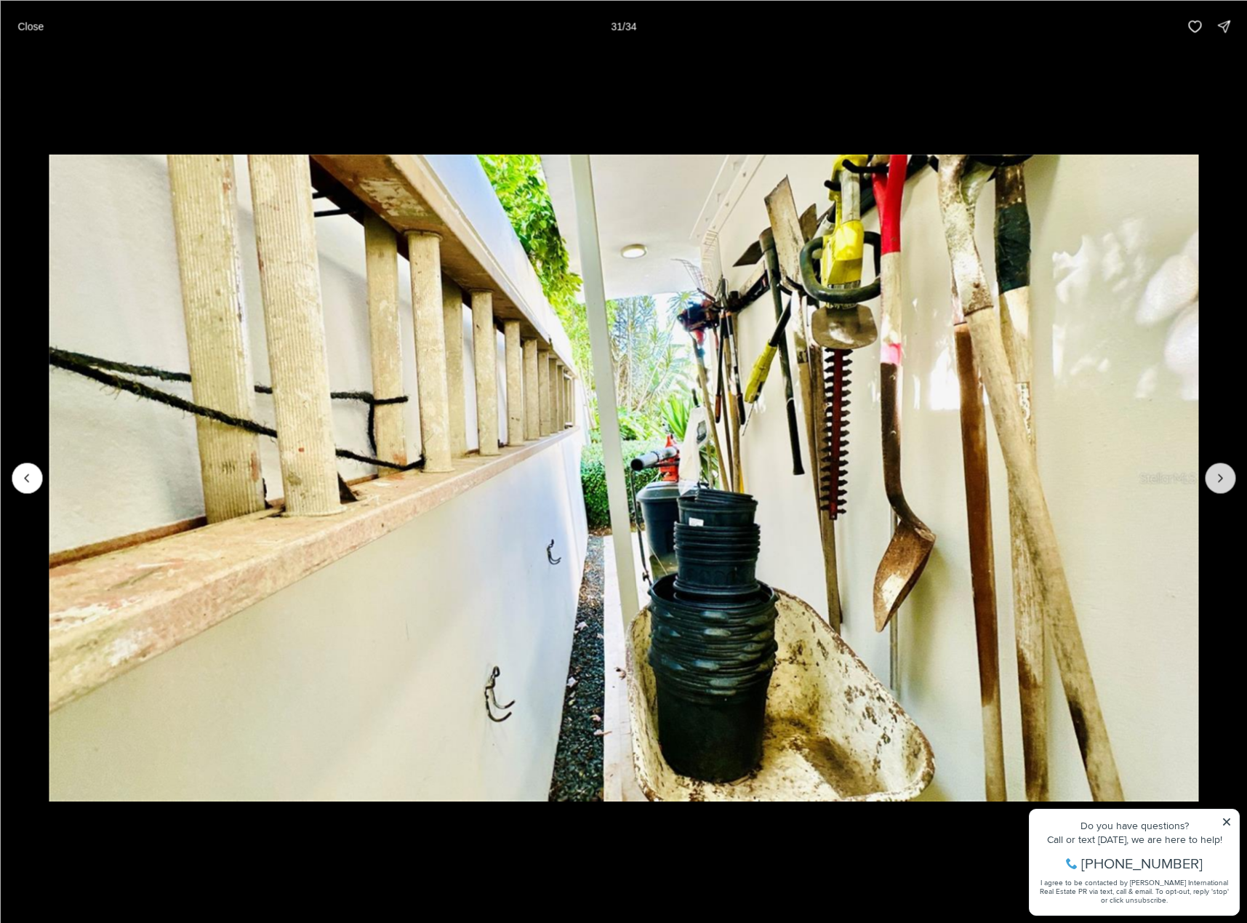
click at [1210, 480] on button "Next slide" at bounding box center [1220, 478] width 31 height 31
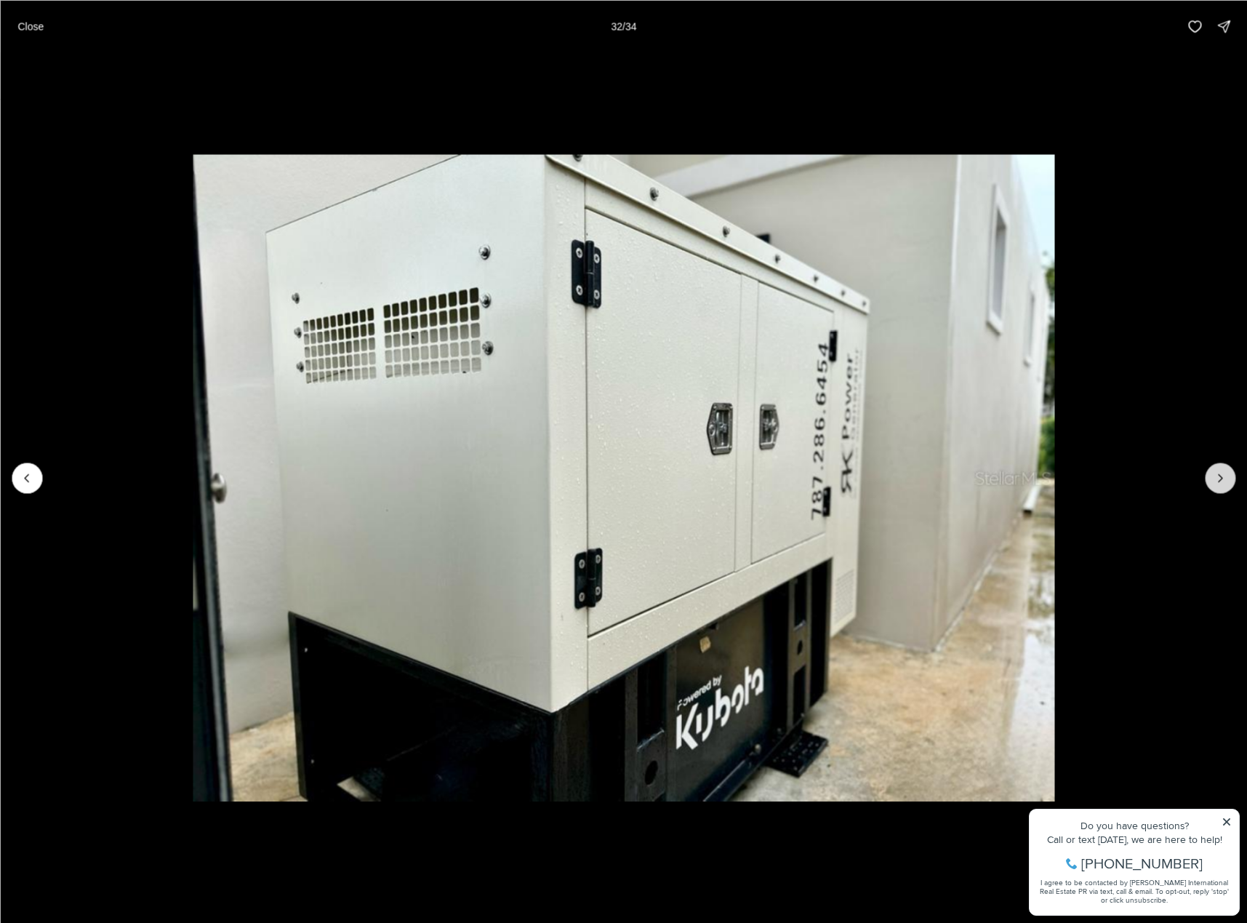
click at [1223, 468] on button "Next slide" at bounding box center [1220, 478] width 31 height 31
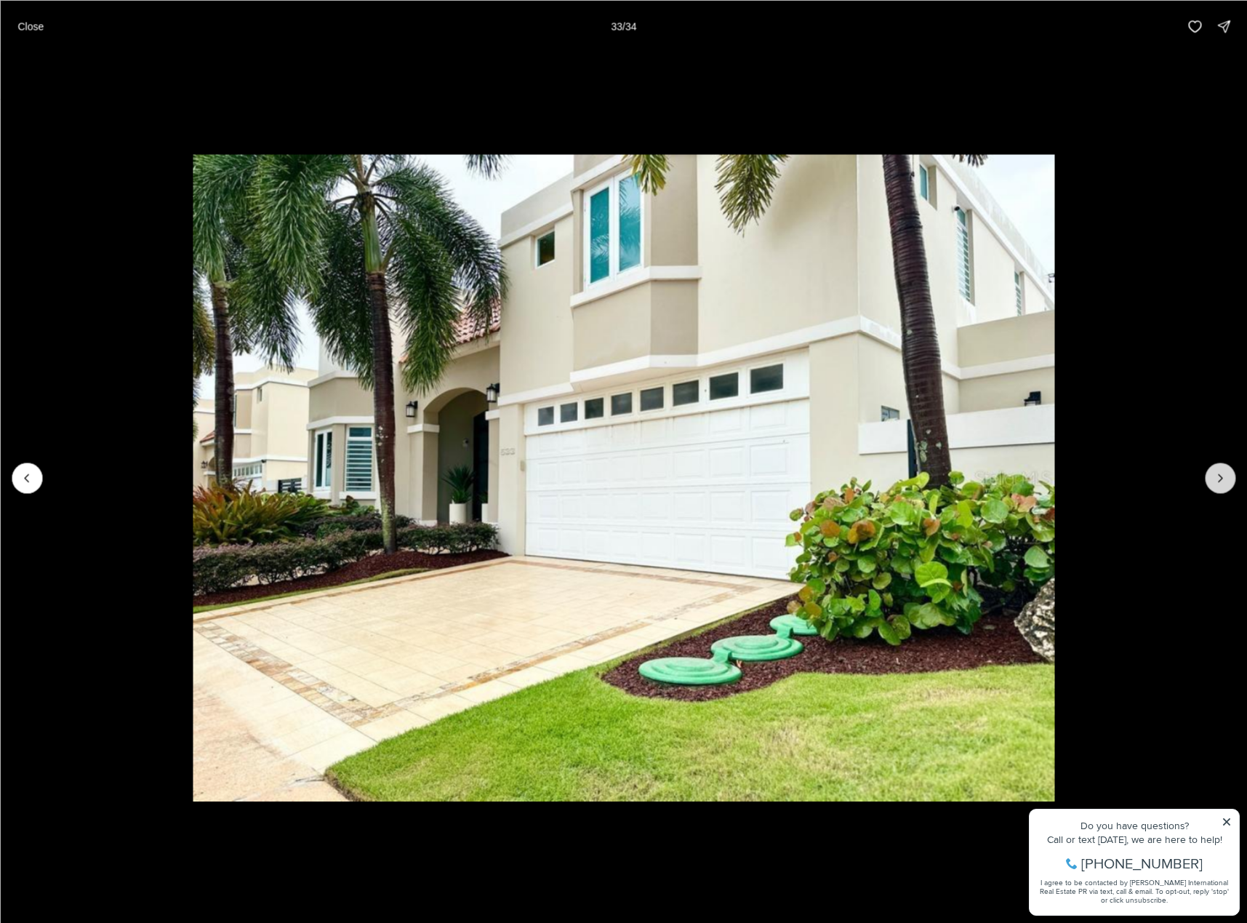
click at [1207, 471] on button "Next slide" at bounding box center [1220, 478] width 31 height 31
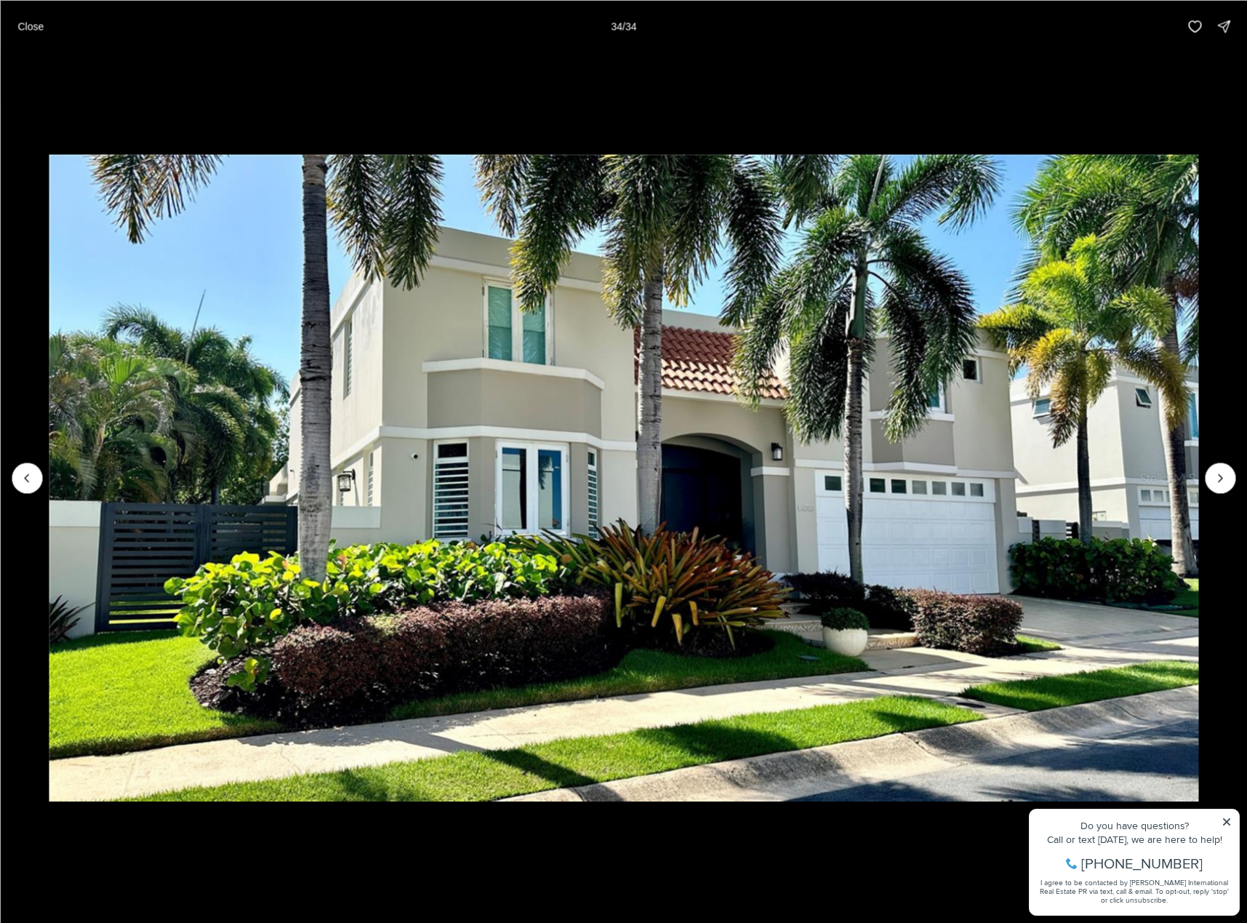
click at [1199, 471] on img "34 of 34" at bounding box center [624, 477] width 1150 height 646
click at [1216, 479] on div at bounding box center [1220, 478] width 31 height 31
click at [1212, 476] on div at bounding box center [1220, 478] width 31 height 31
